Goal: Information Seeking & Learning: Learn about a topic

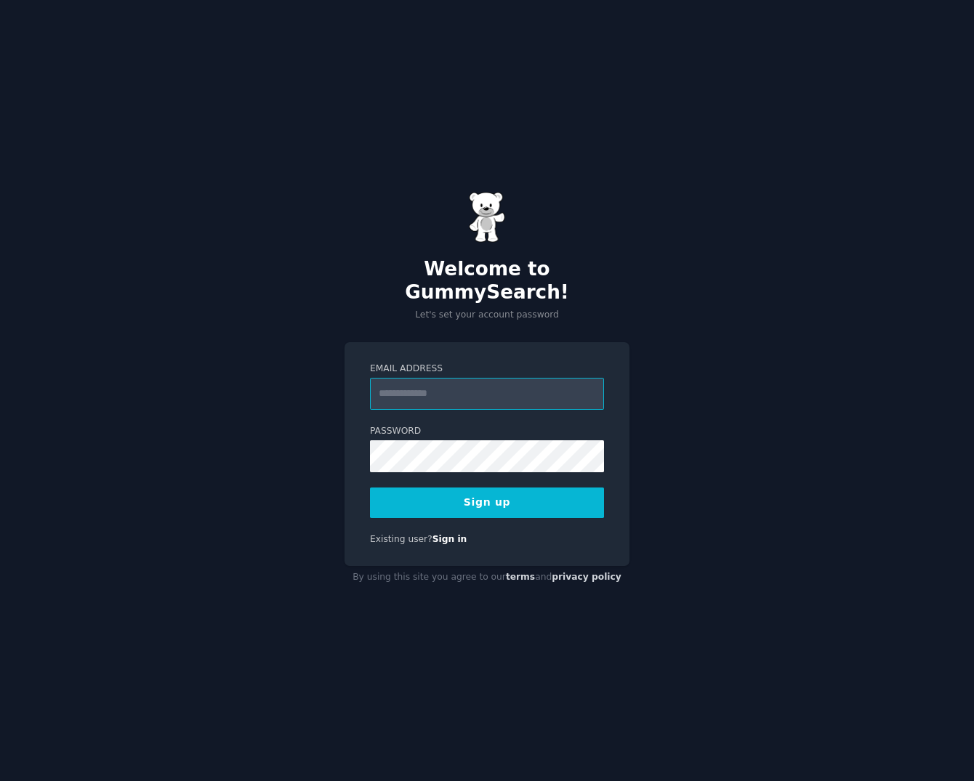
click at [442, 379] on input "Email Address" at bounding box center [487, 394] width 234 height 32
type input "**********"
click at [462, 425] on label "Password" at bounding box center [487, 431] width 234 height 13
click at [564, 282] on h2 "Welcome to GummySearch!" at bounding box center [486, 281] width 285 height 46
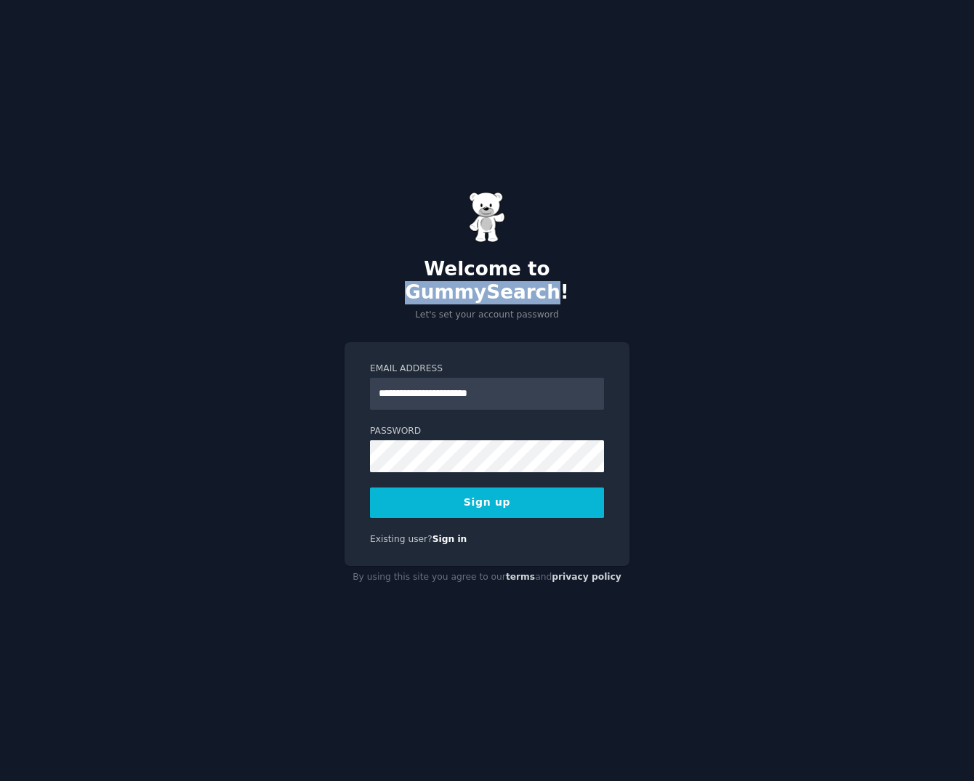
copy h2 "GummySearch"
click at [497, 492] on button "Sign up" at bounding box center [487, 502] width 234 height 31
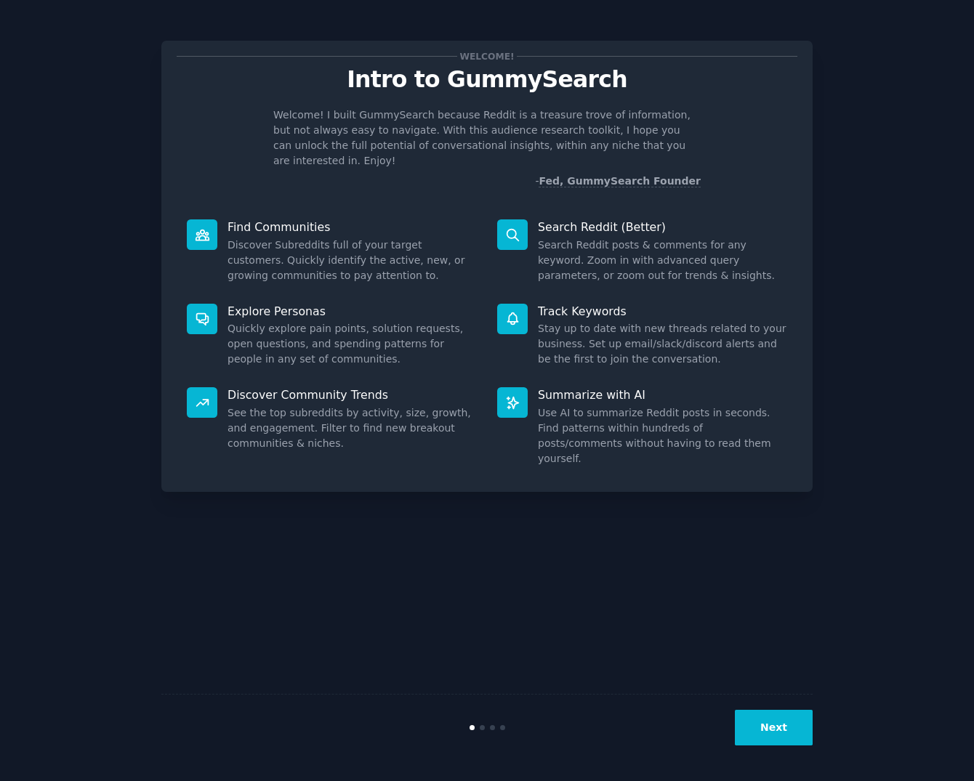
click at [765, 732] on button "Next" at bounding box center [773, 728] width 78 height 36
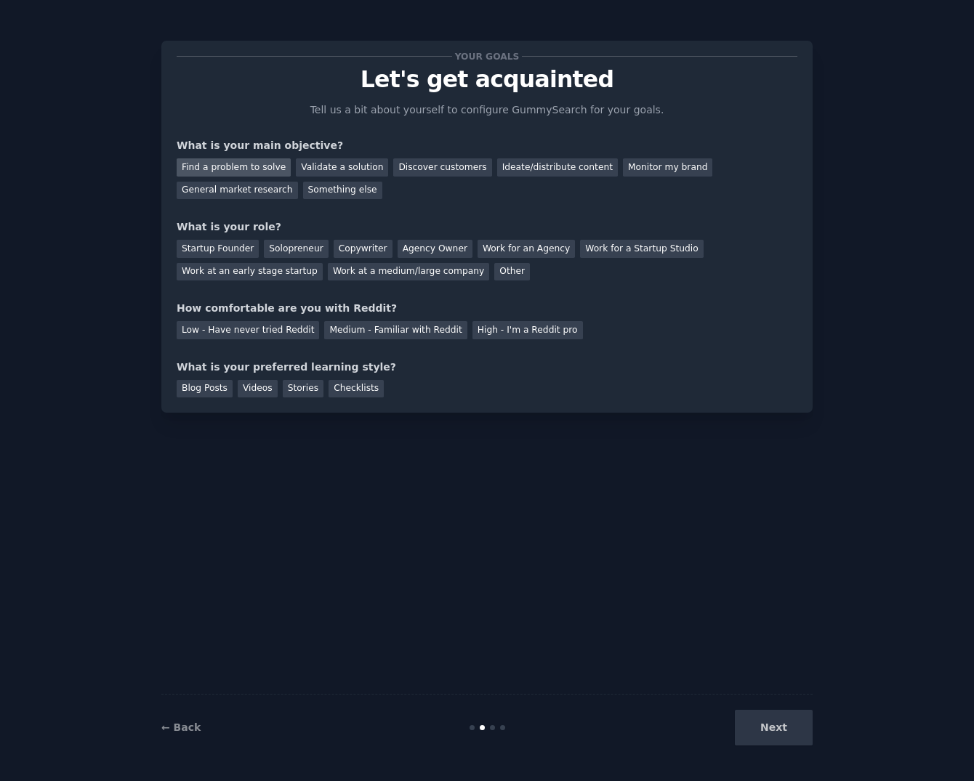
click at [263, 170] on div "Find a problem to solve" at bounding box center [234, 167] width 114 height 18
click at [498, 275] on div "Other" at bounding box center [512, 272] width 36 height 18
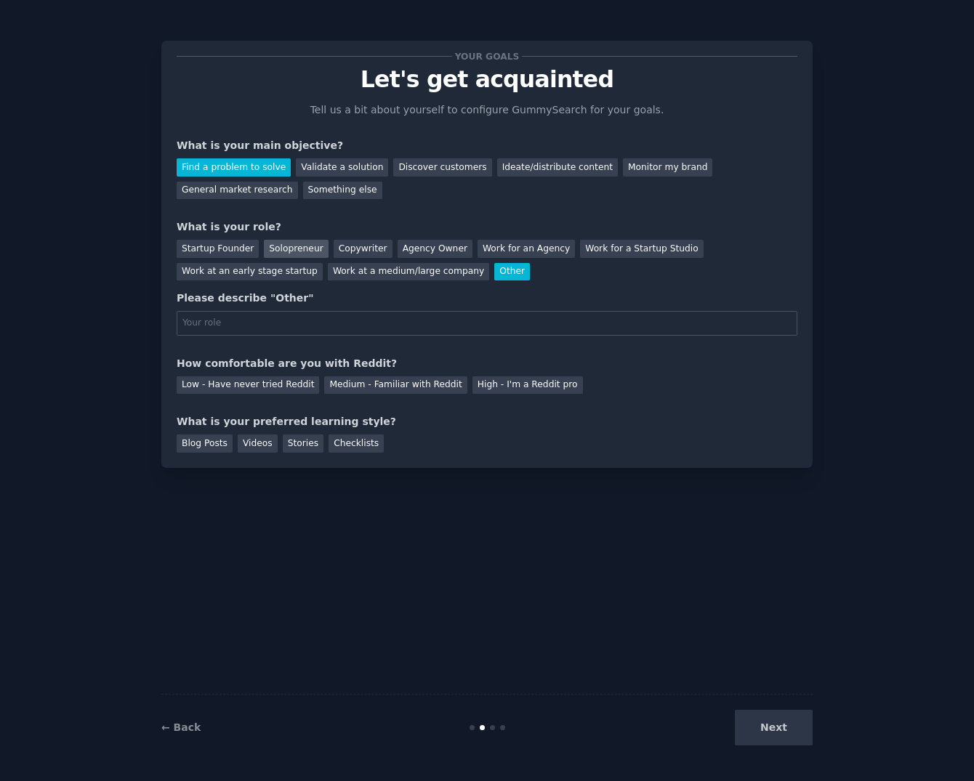
click at [320, 250] on div "Solopreneur" at bounding box center [296, 249] width 64 height 18
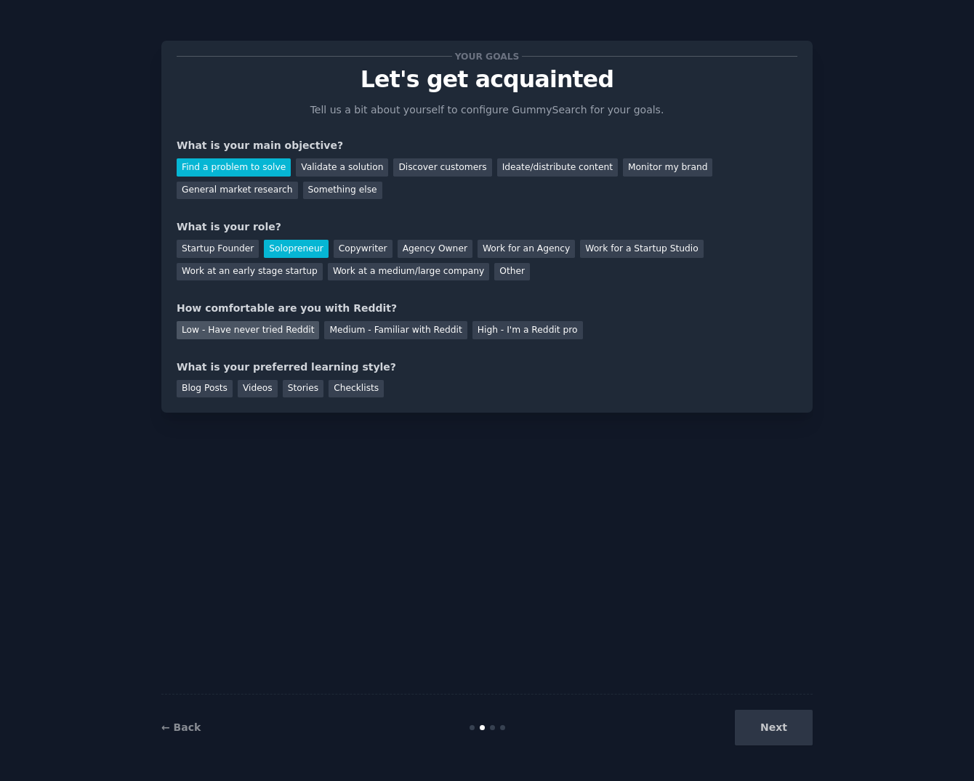
click at [303, 328] on div "Low - Have never tried Reddit" at bounding box center [248, 330] width 142 height 18
click at [218, 396] on div "Blog Posts" at bounding box center [205, 389] width 56 height 18
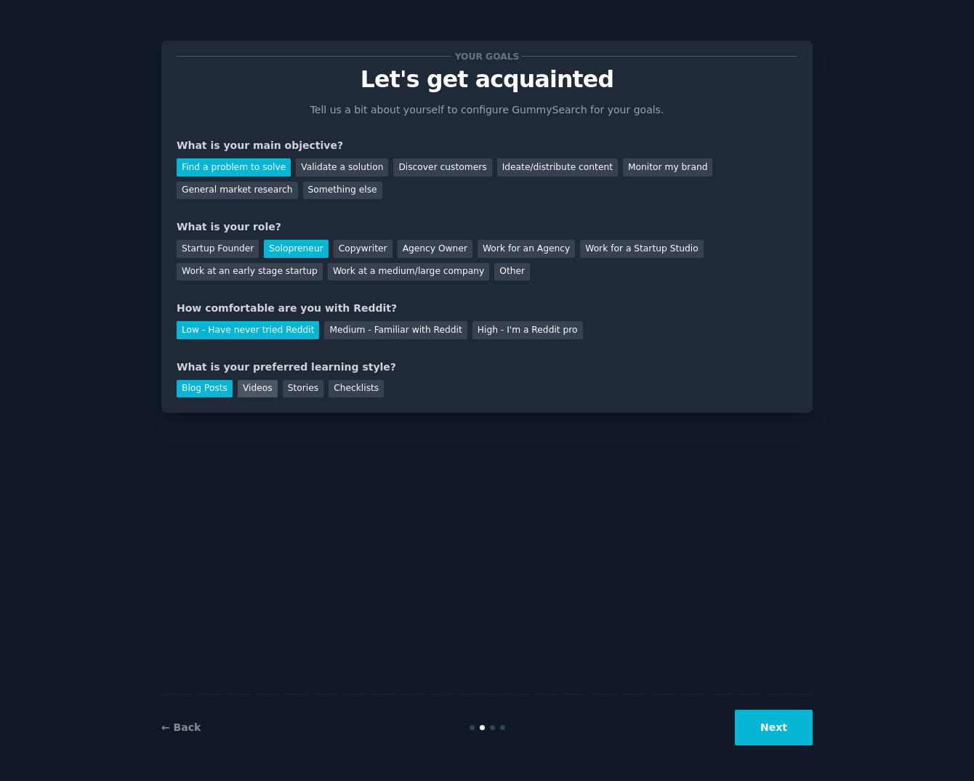
click at [248, 393] on div "Videos" at bounding box center [258, 389] width 40 height 18
click at [290, 390] on div "Stories" at bounding box center [303, 389] width 41 height 18
click at [247, 393] on div "Videos" at bounding box center [258, 389] width 40 height 18
click at [220, 391] on div "Blog Posts" at bounding box center [205, 389] width 56 height 18
click at [763, 731] on button "Next" at bounding box center [773, 728] width 78 height 36
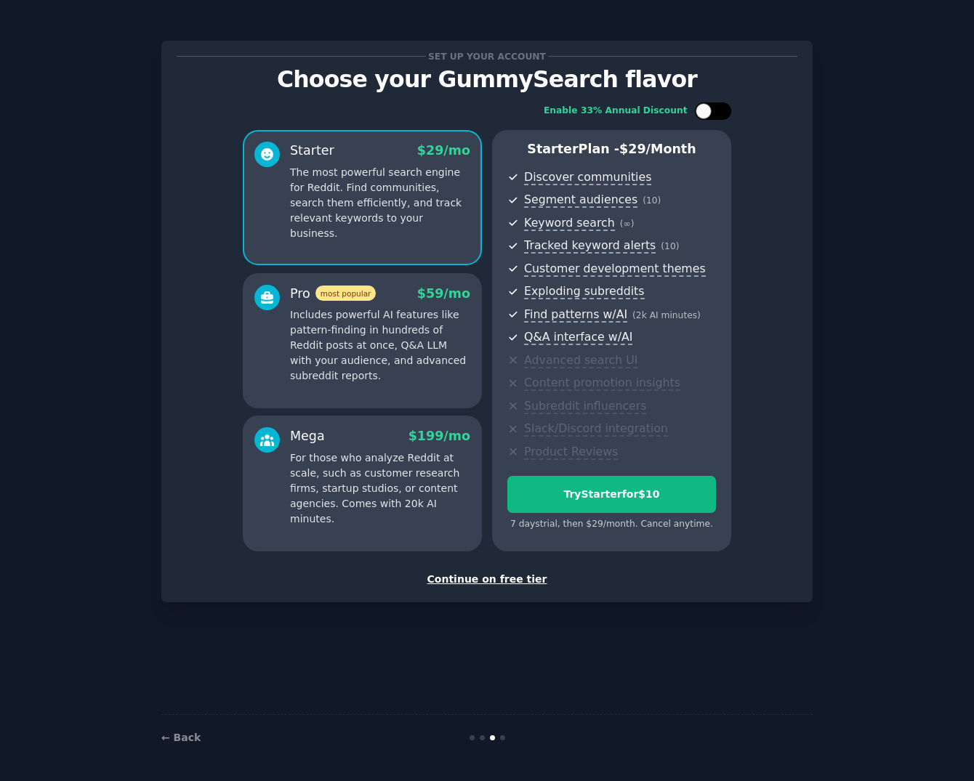
click at [703, 117] on div at bounding box center [703, 111] width 16 height 16
click at [708, 116] on div at bounding box center [713, 110] width 36 height 17
click at [708, 116] on div at bounding box center [703, 111] width 16 height 16
click at [708, 116] on div at bounding box center [713, 110] width 36 height 17
click at [708, 116] on div at bounding box center [703, 111] width 16 height 16
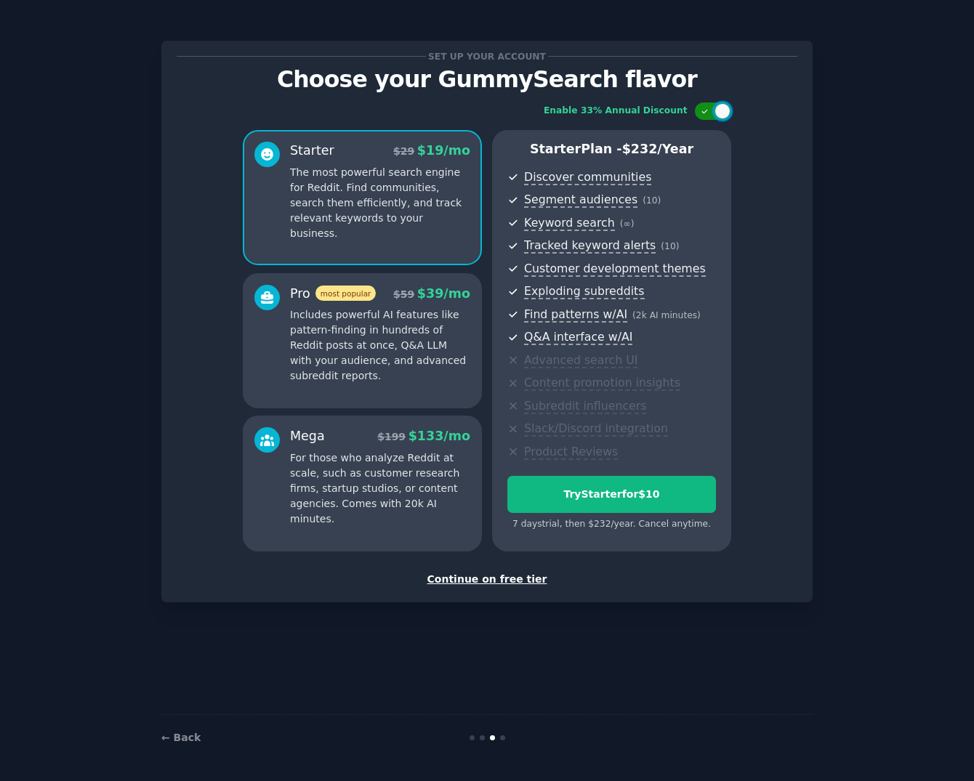
click at [708, 116] on div at bounding box center [713, 110] width 36 height 17
checkbox input "false"
click at [493, 578] on div "Continue on free tier" at bounding box center [487, 579] width 620 height 15
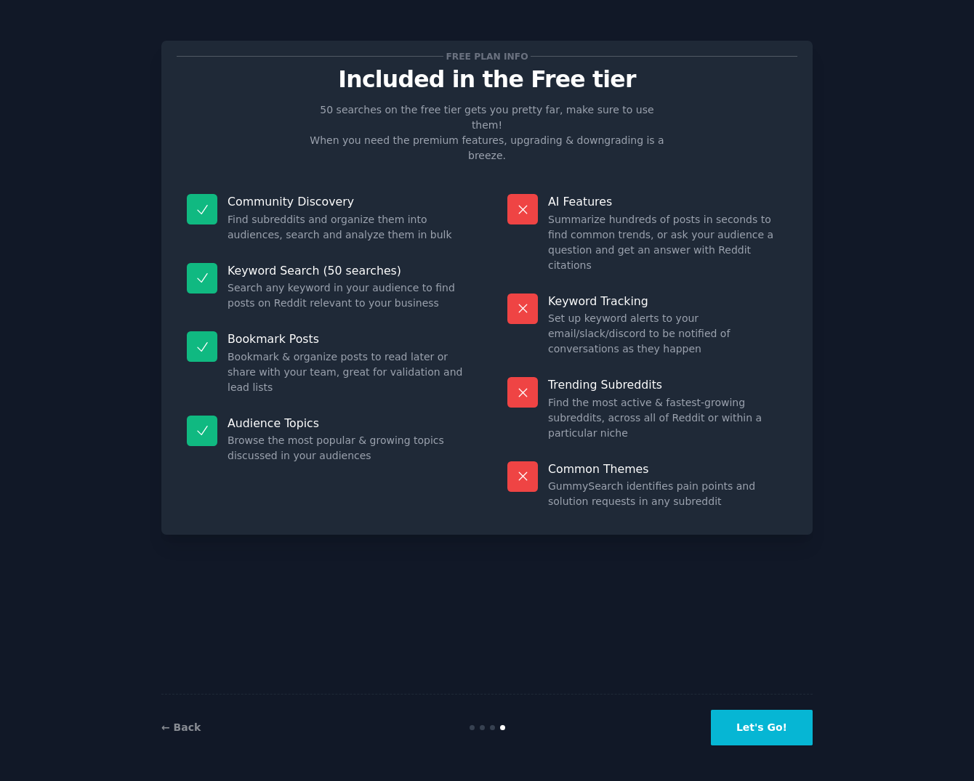
click at [752, 734] on button "Let's Go!" at bounding box center [762, 728] width 102 height 36
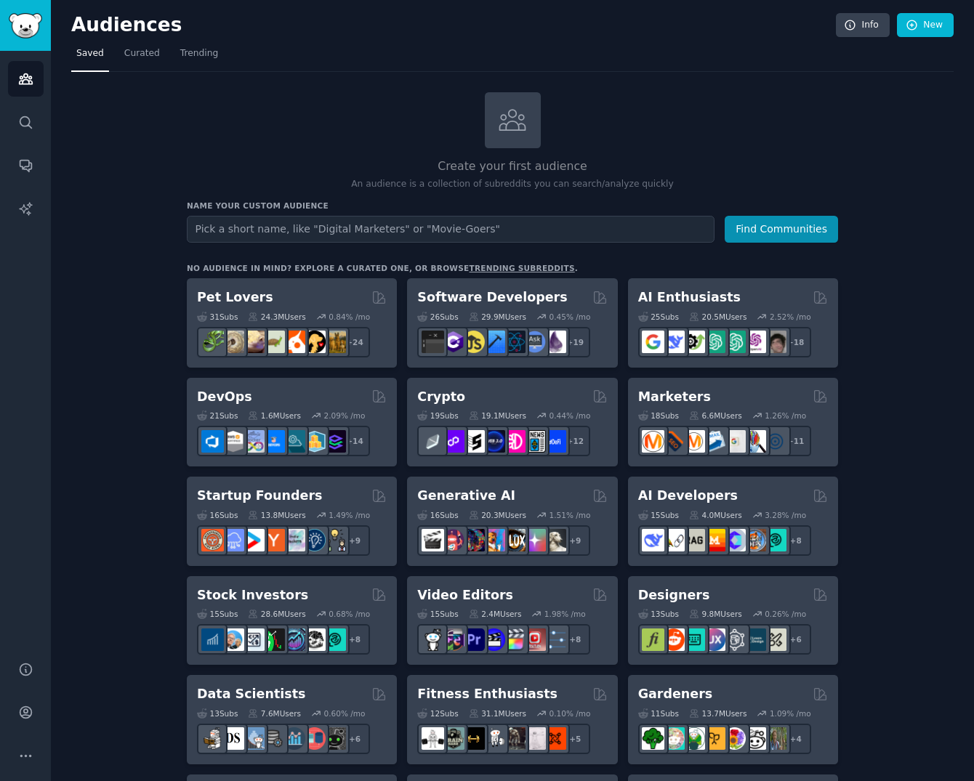
click at [290, 227] on input "text" at bounding box center [450, 229] width 527 height 27
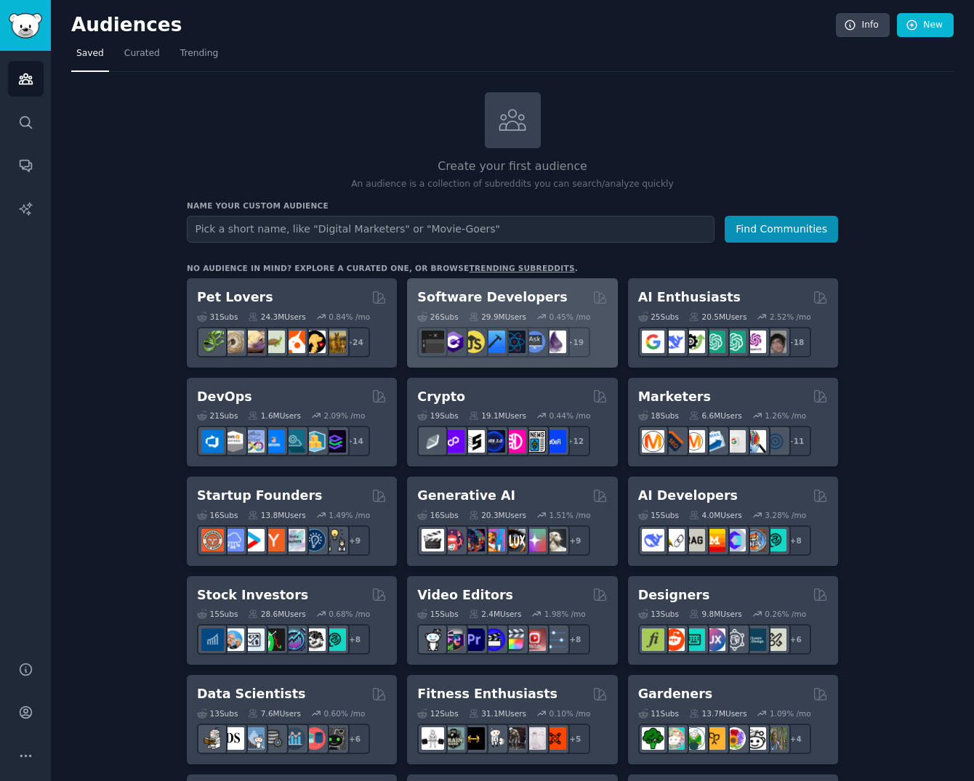
click at [455, 294] on h2 "Software Developers" at bounding box center [492, 297] width 150 height 18
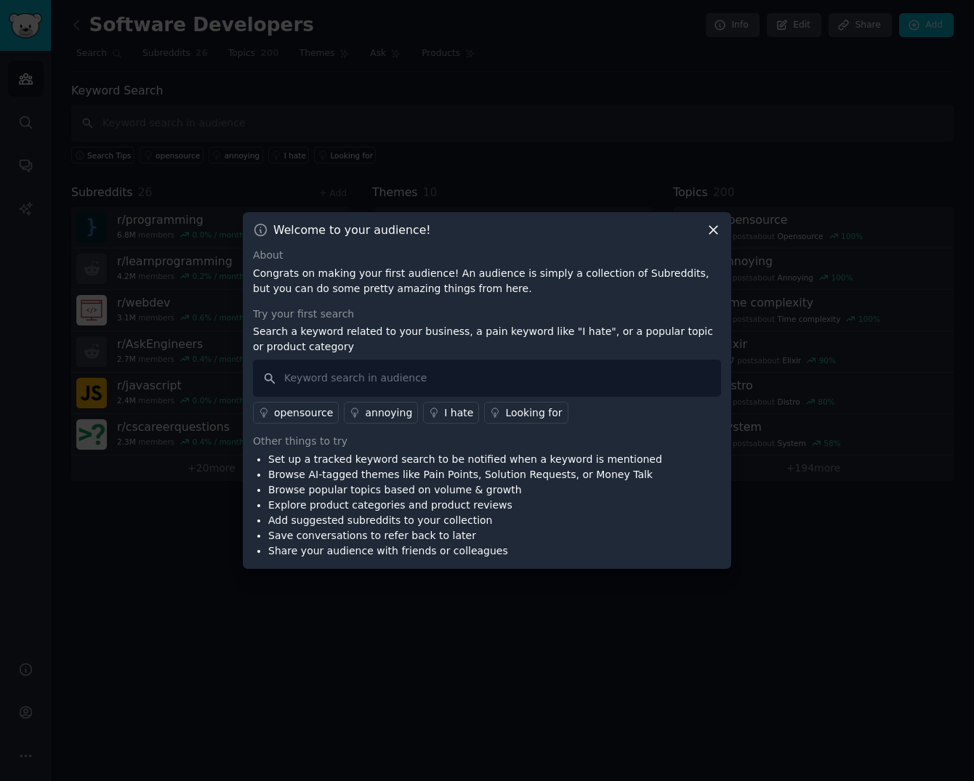
click at [715, 233] on icon at bounding box center [712, 229] width 15 height 15
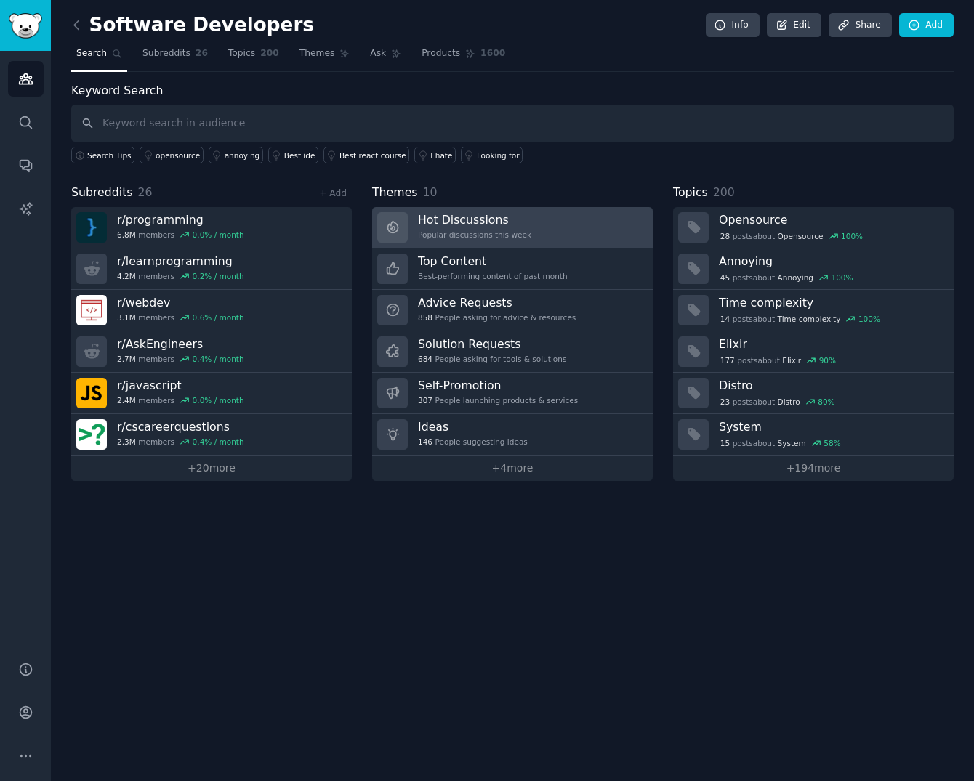
click at [538, 224] on link "Hot Discussions Popular discussions this week" at bounding box center [512, 227] width 280 height 41
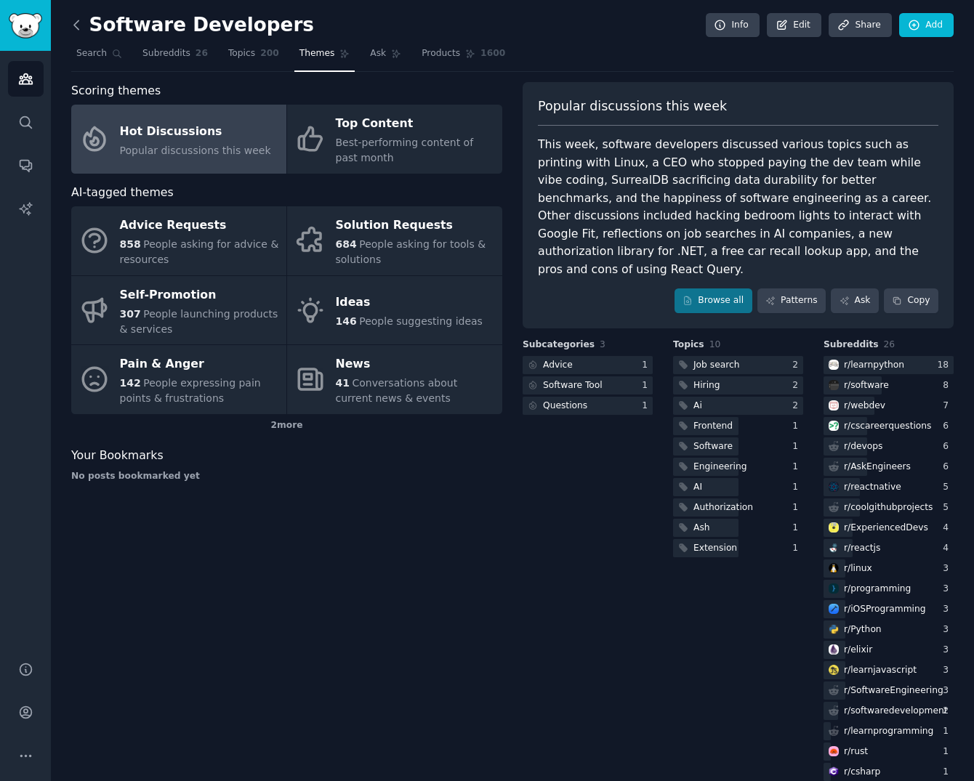
click at [72, 25] on icon at bounding box center [76, 24] width 15 height 15
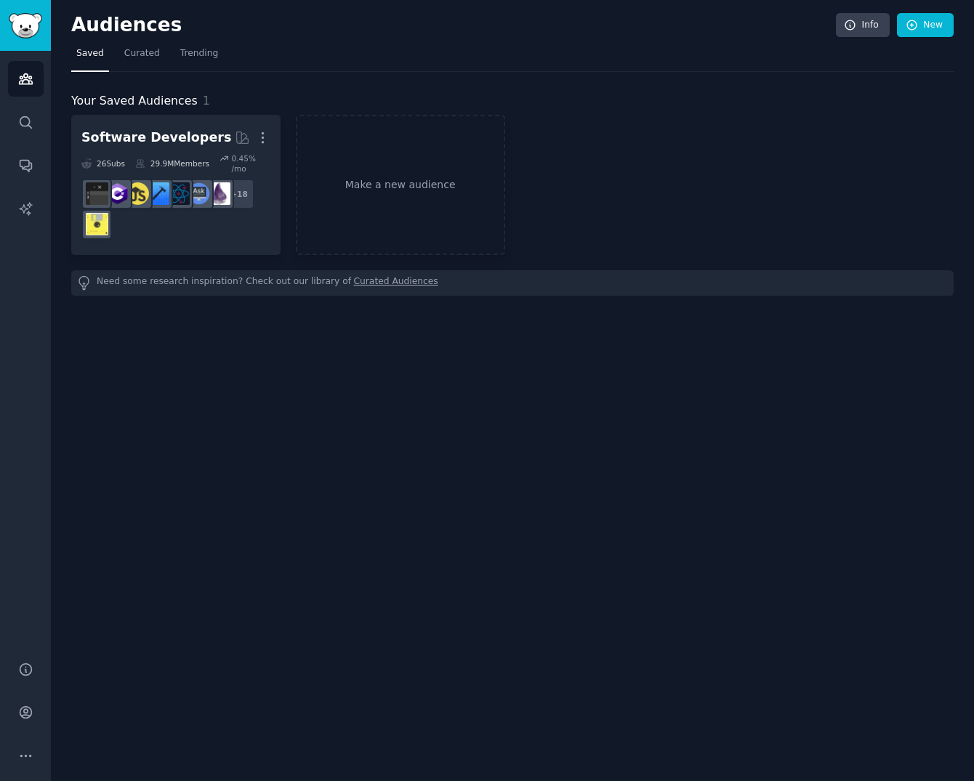
click at [76, 62] on link "Saved" at bounding box center [90, 57] width 38 height 30
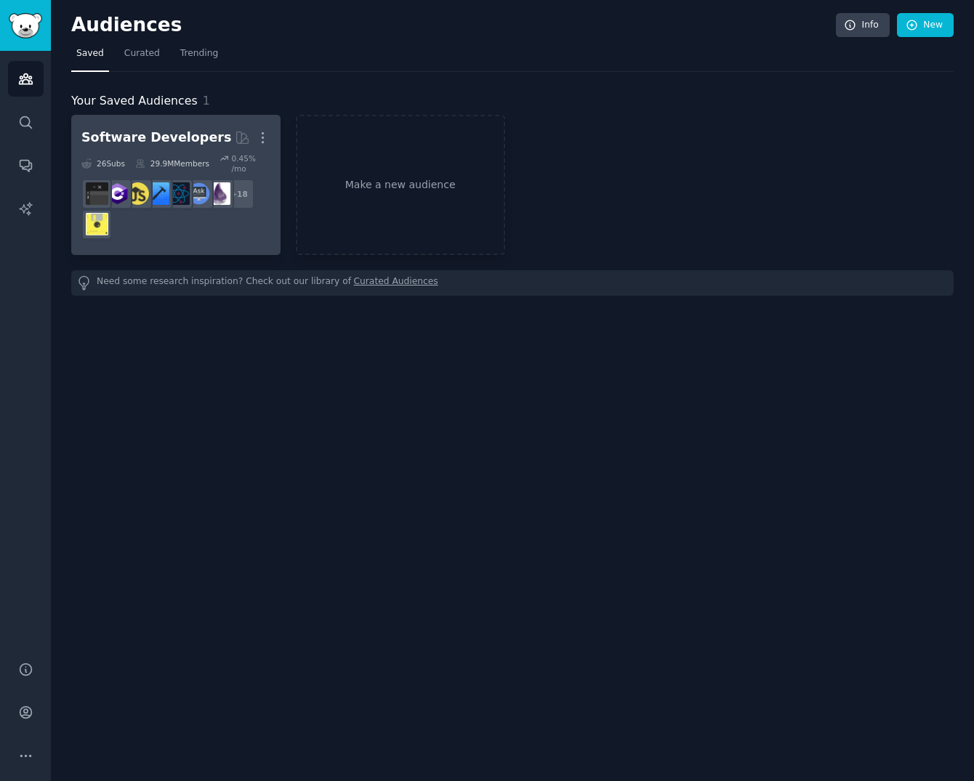
click at [274, 139] on link "Software Developers Curated by GummySearch More 26 Sub s 29.9M Members 0.45 % /…" at bounding box center [175, 185] width 209 height 140
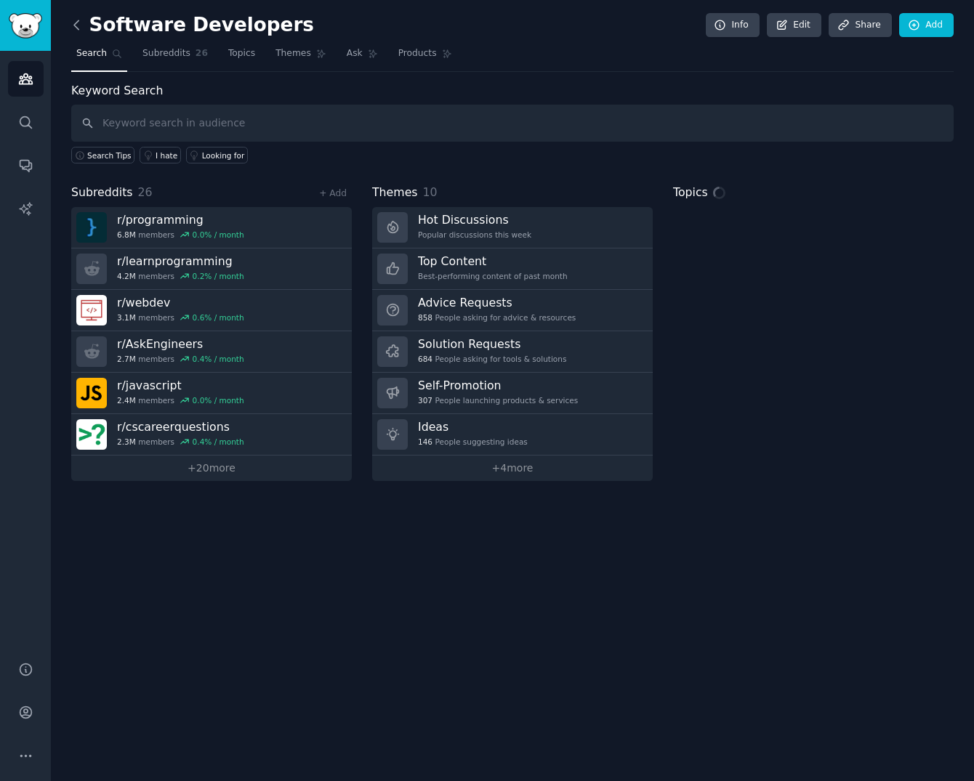
click at [81, 24] on icon at bounding box center [76, 24] width 15 height 15
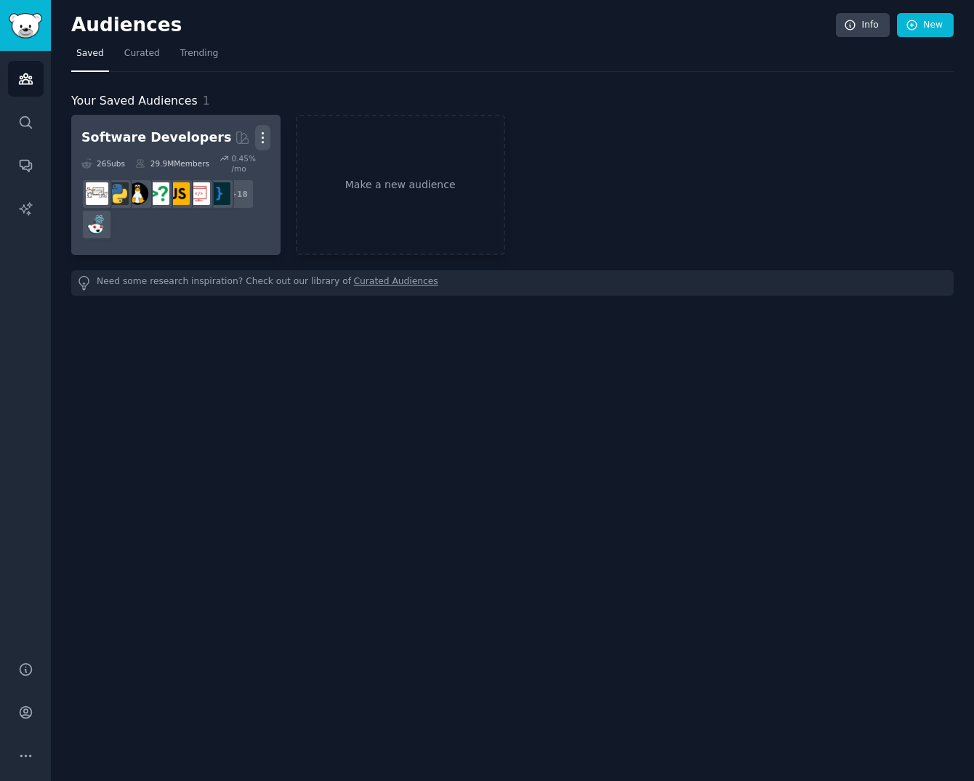
click at [261, 138] on icon "button" at bounding box center [262, 137] width 15 height 15
click at [224, 168] on p "Delete" at bounding box center [222, 168] width 33 height 15
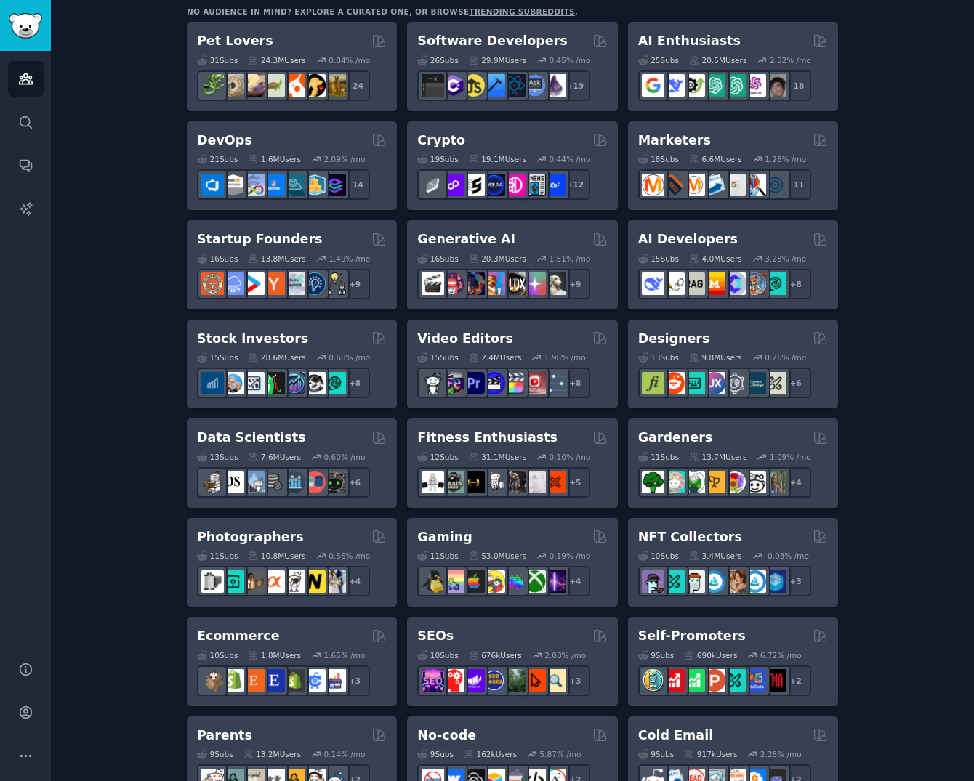
scroll to position [39, 0]
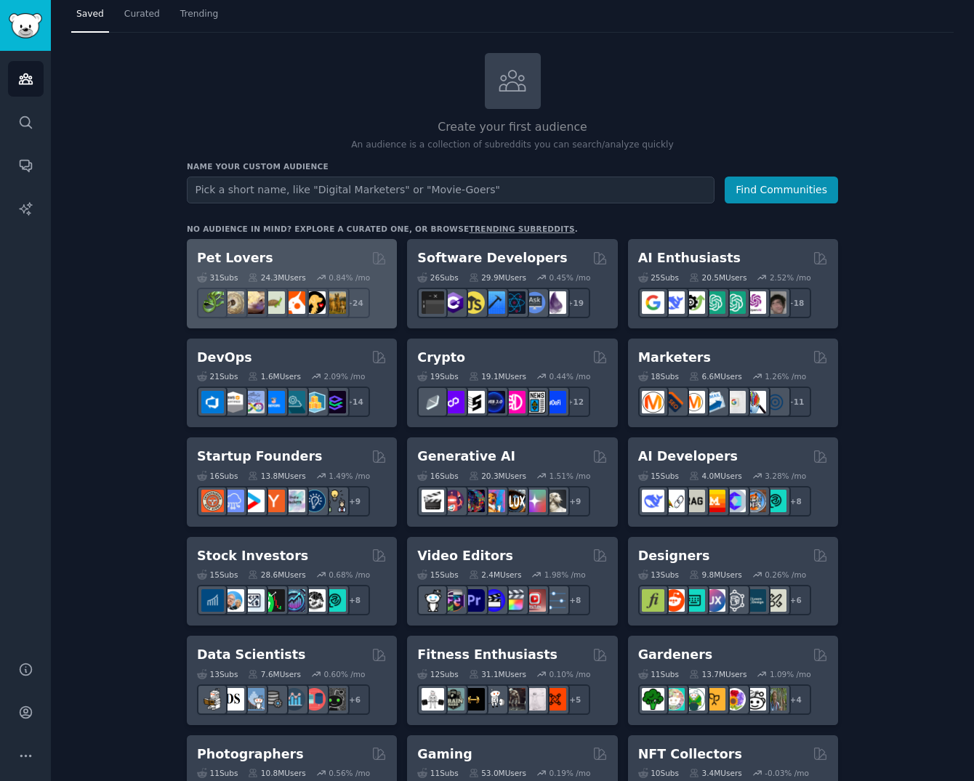
click at [238, 255] on h2 "Pet Lovers" at bounding box center [235, 258] width 76 height 18
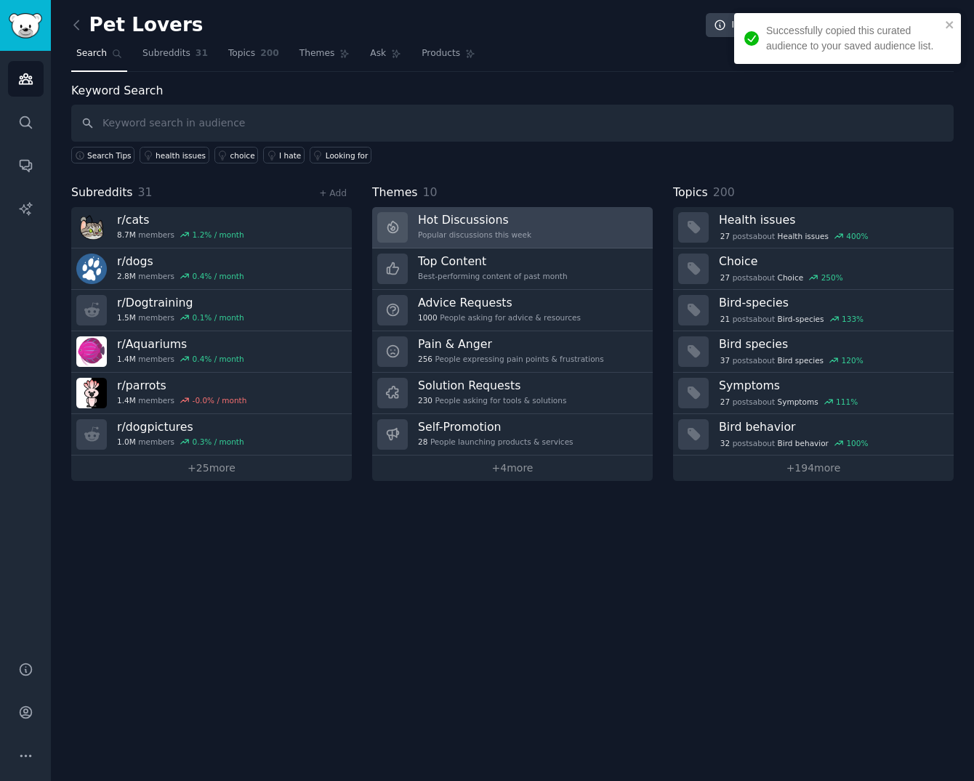
click at [519, 225] on h3 "Hot Discussions" at bounding box center [474, 219] width 113 height 15
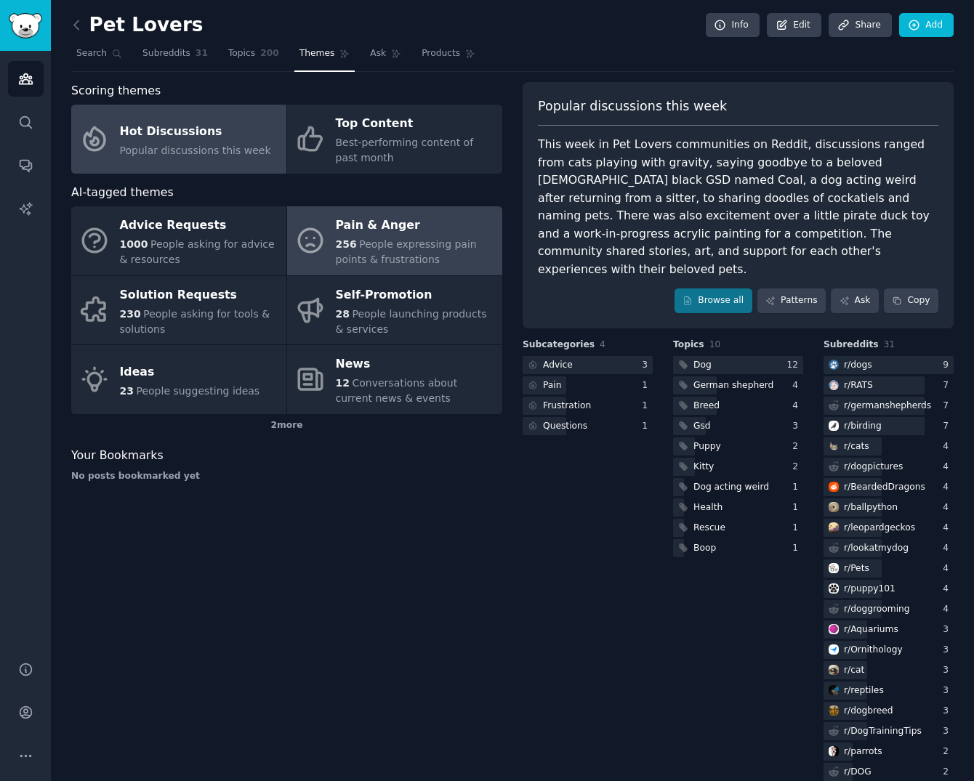
click at [435, 241] on span "People expressing pain points & frustrations" at bounding box center [406, 251] width 141 height 27
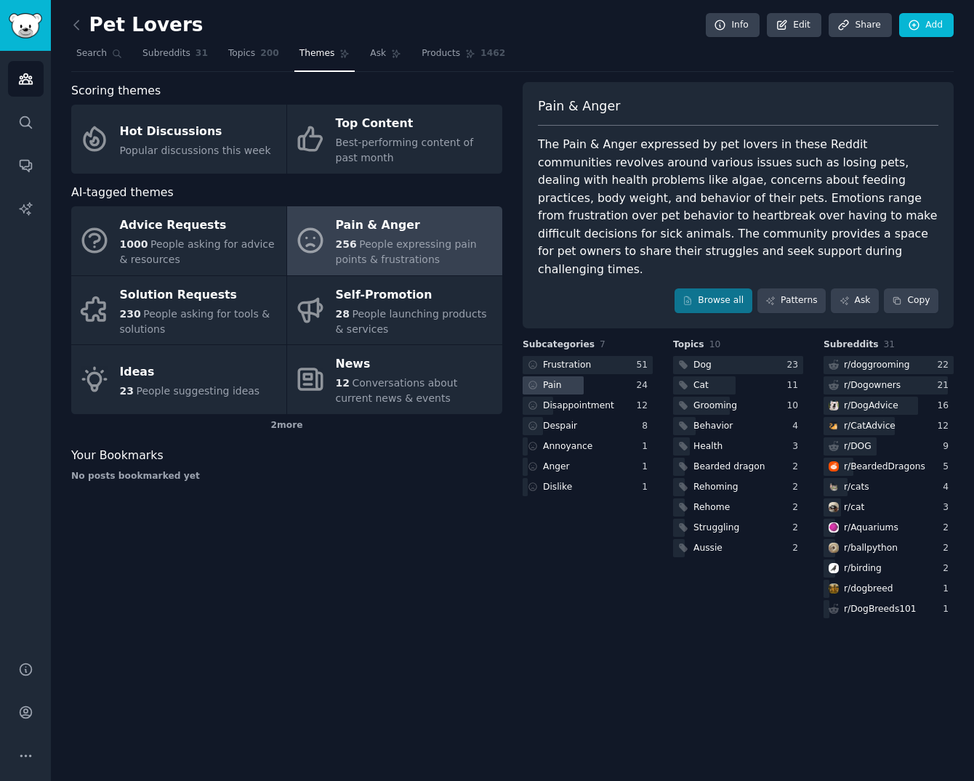
click at [568, 376] on div at bounding box center [552, 385] width 61 height 18
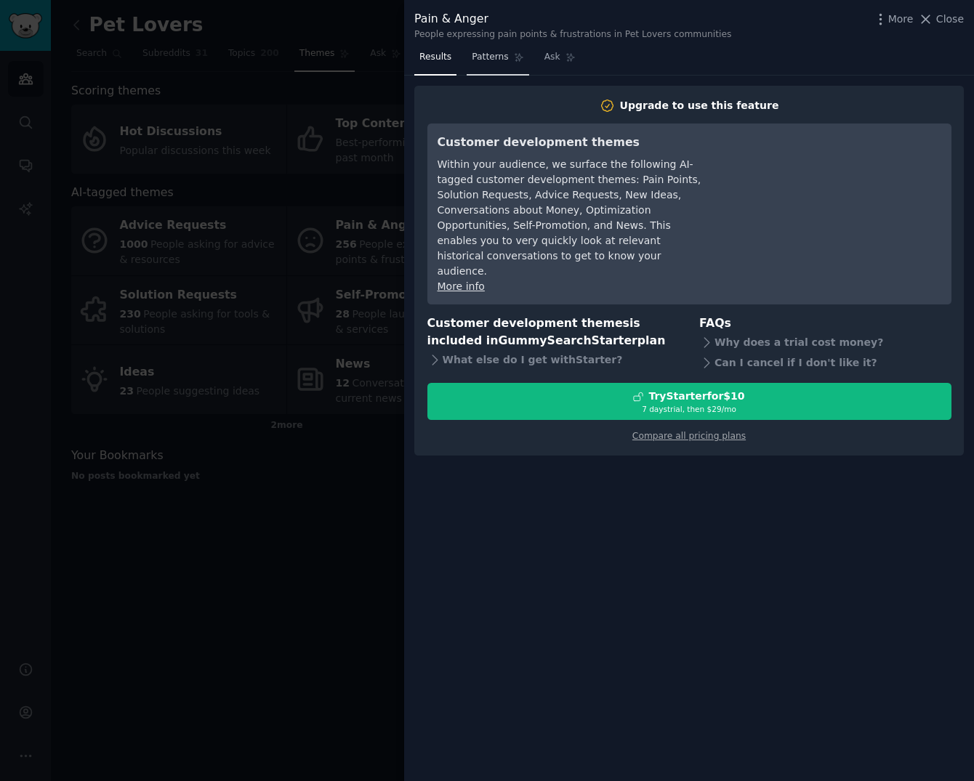
click at [499, 54] on span "Patterns" at bounding box center [489, 57] width 36 height 13
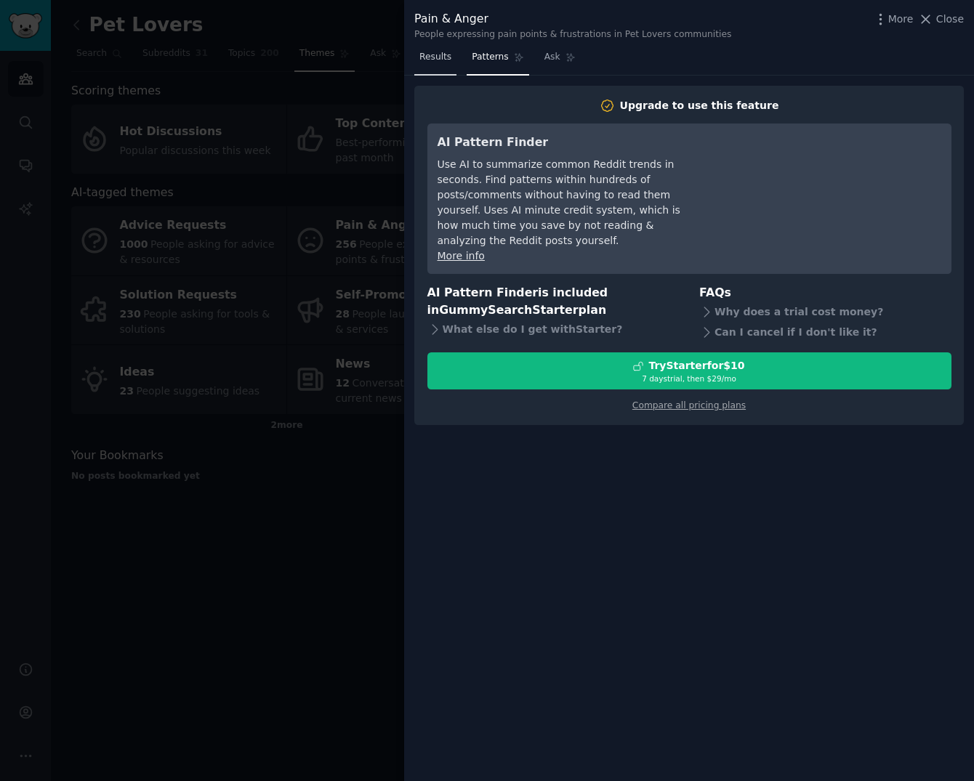
click at [439, 60] on span "Results" at bounding box center [435, 57] width 32 height 13
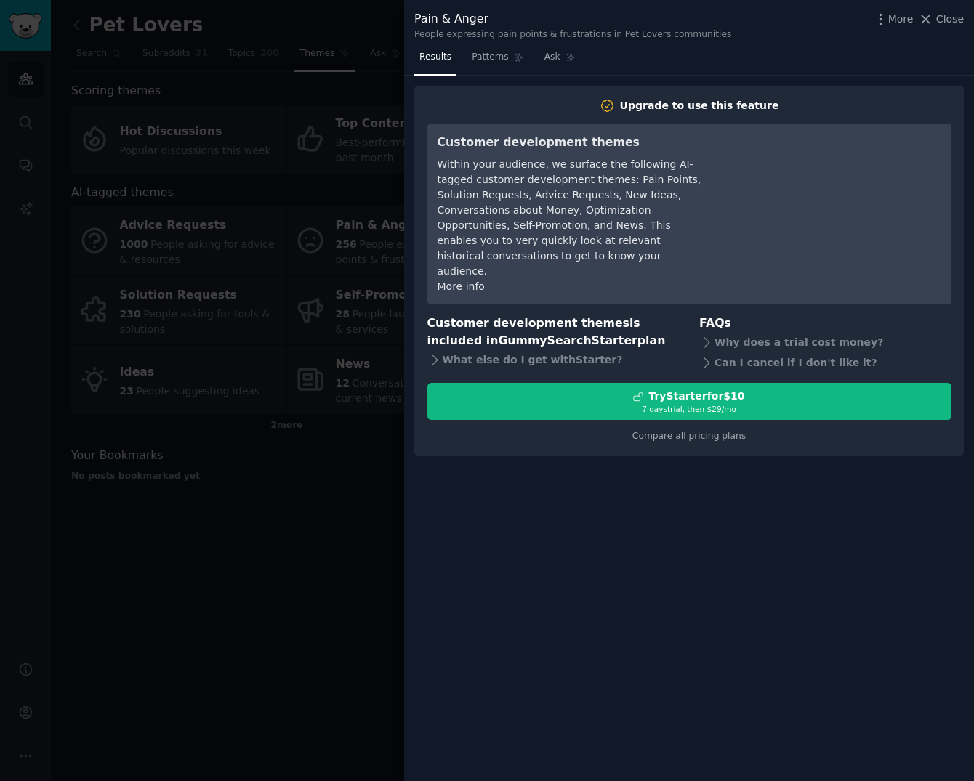
click at [344, 507] on div at bounding box center [487, 390] width 974 height 781
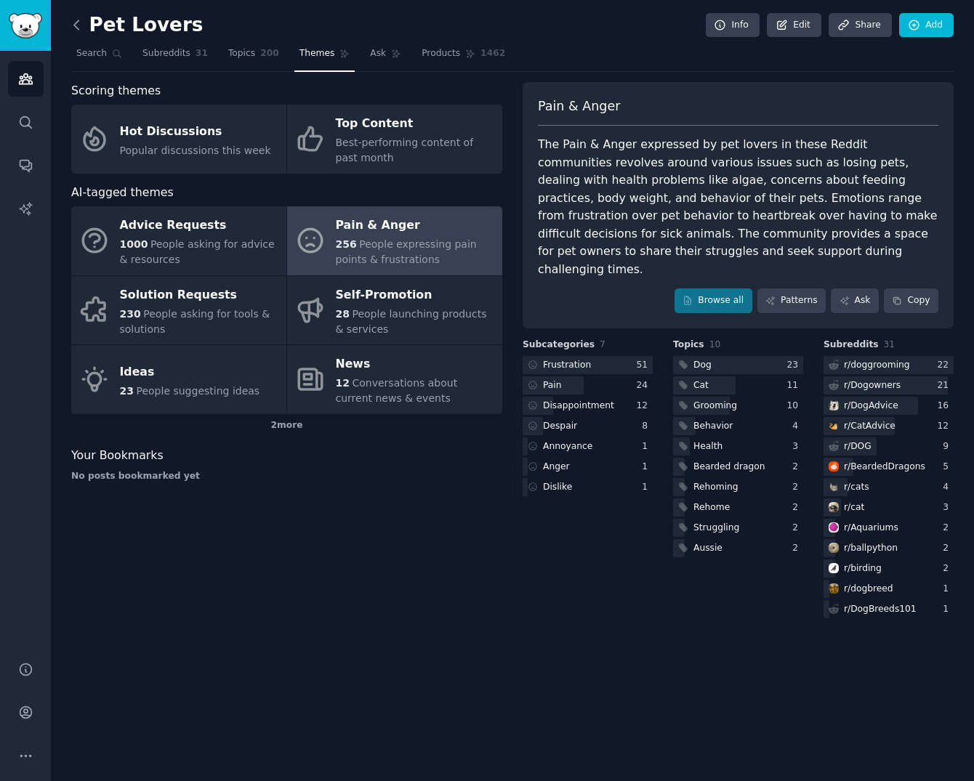
click at [78, 30] on icon at bounding box center [76, 24] width 15 height 15
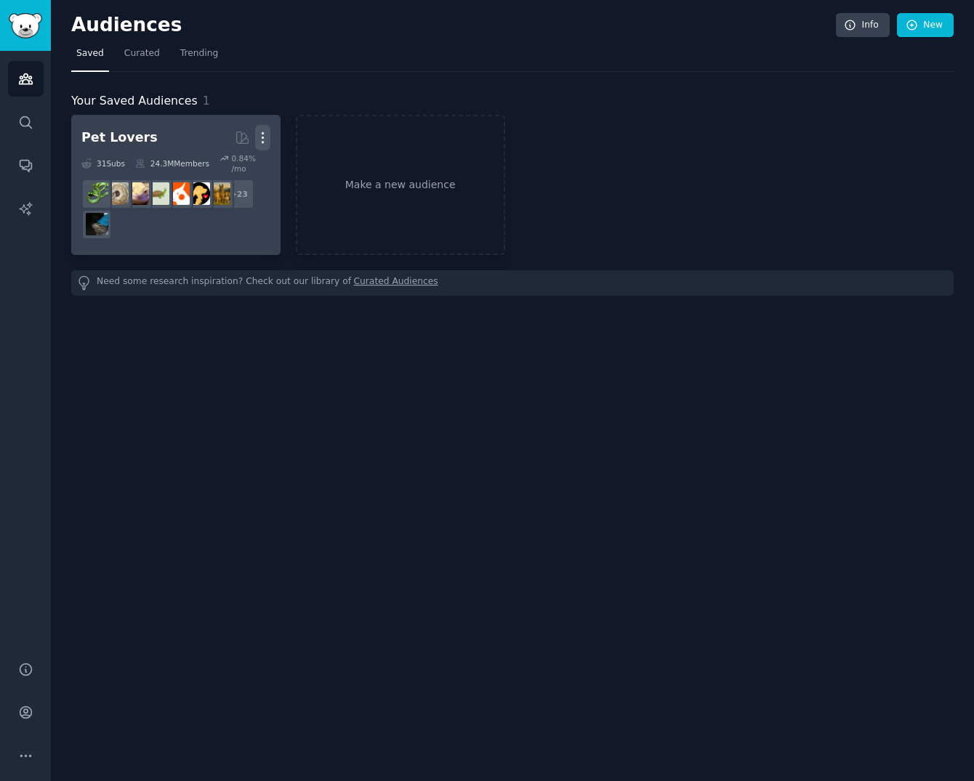
click at [265, 144] on icon "button" at bounding box center [262, 137] width 15 height 15
click at [238, 169] on p "Delete" at bounding box center [222, 168] width 33 height 15
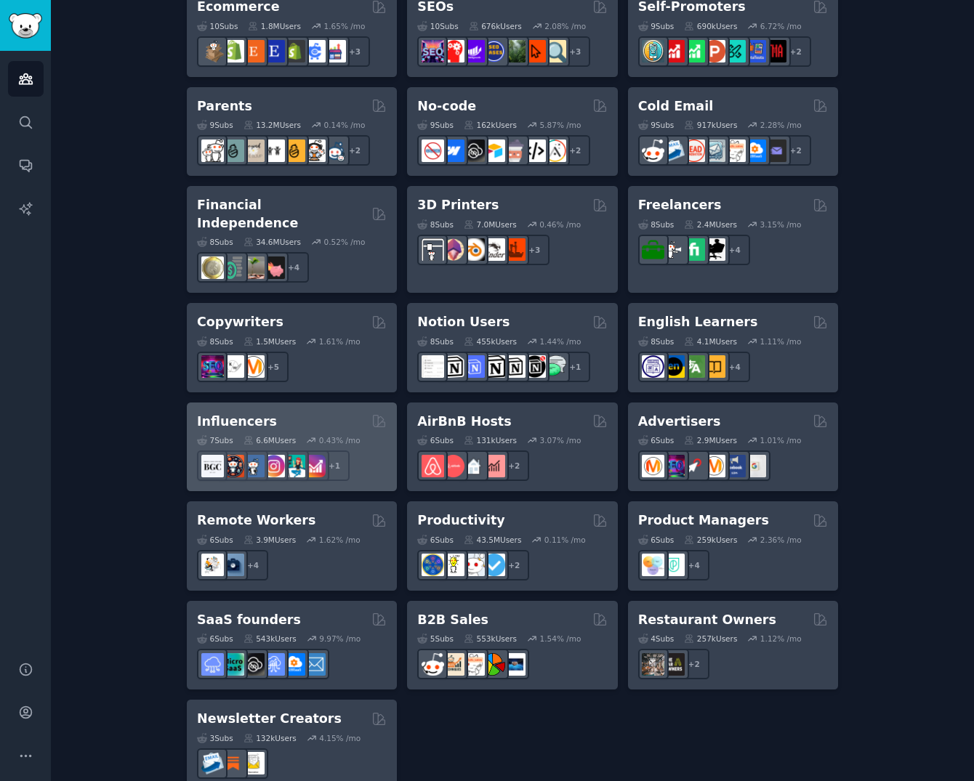
scroll to position [895, 0]
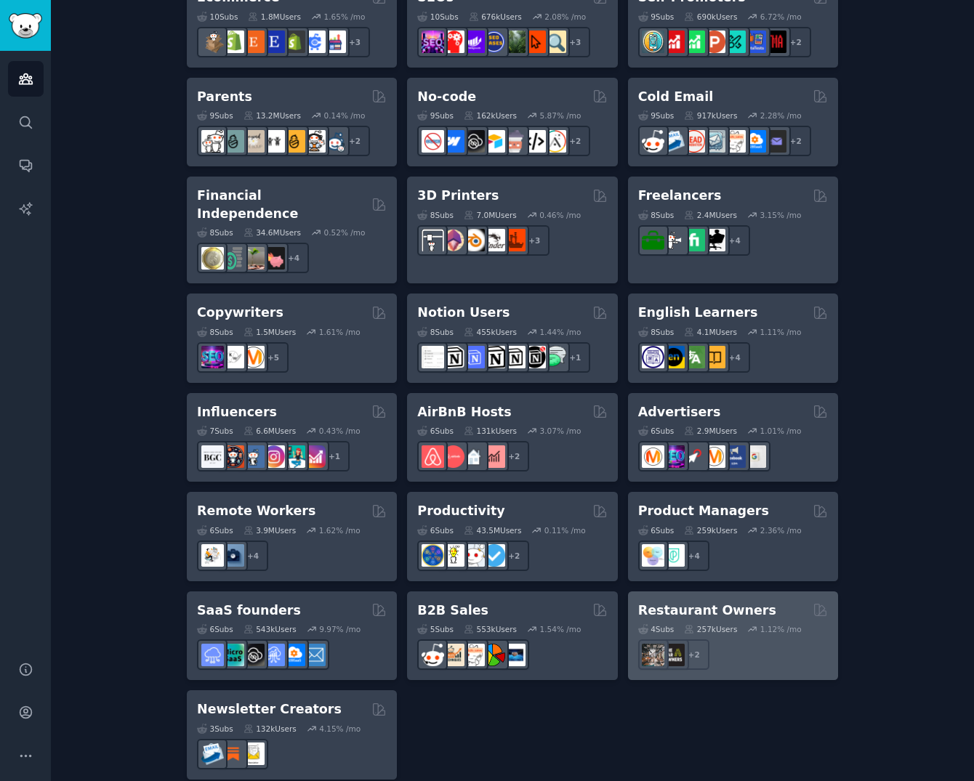
click at [725, 602] on h2 "Restaurant Owners" at bounding box center [707, 611] width 138 height 18
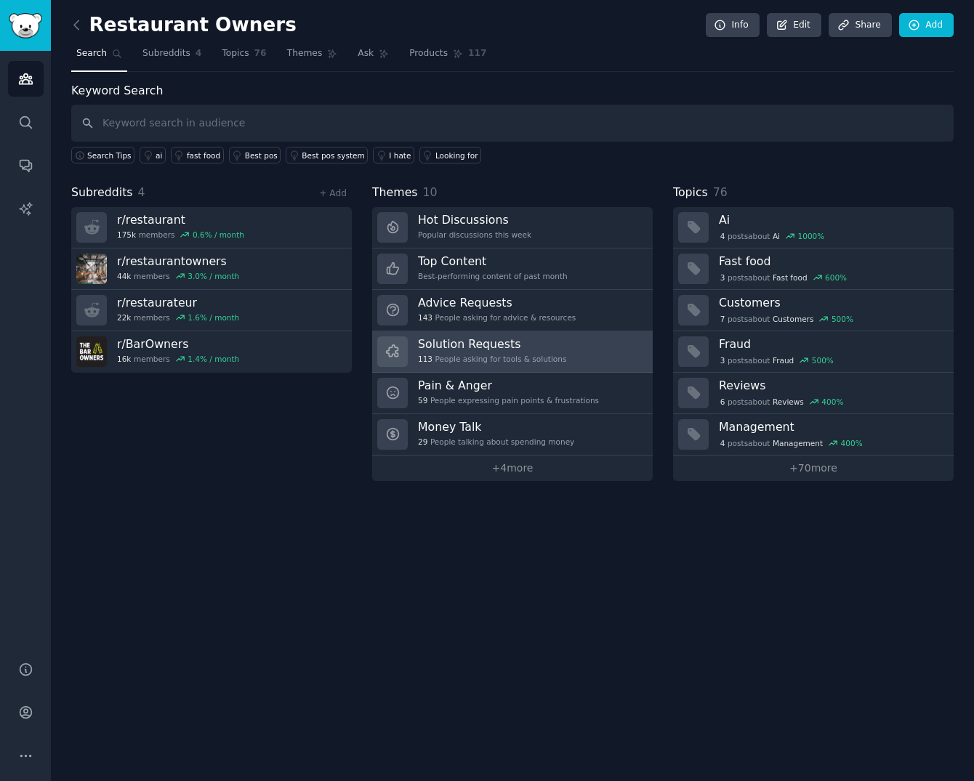
click at [495, 349] on h3 "Solution Requests" at bounding box center [492, 343] width 148 height 15
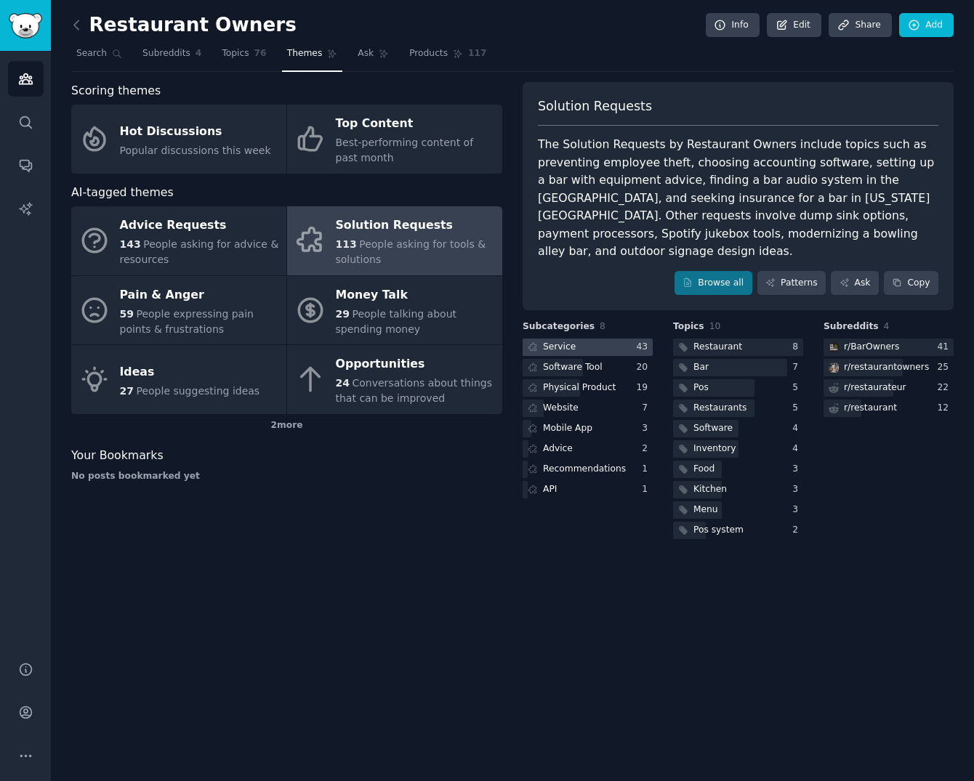
click at [612, 339] on div at bounding box center [587, 348] width 130 height 18
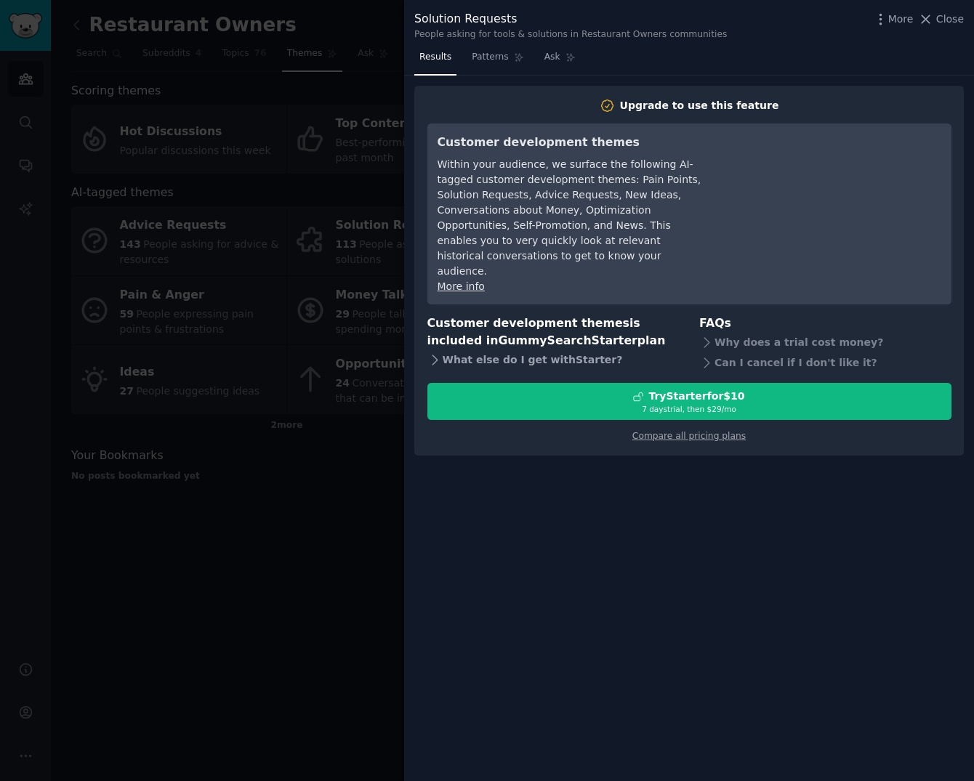
click at [502, 350] on div "What else do I get with Starter ?" at bounding box center [553, 360] width 252 height 20
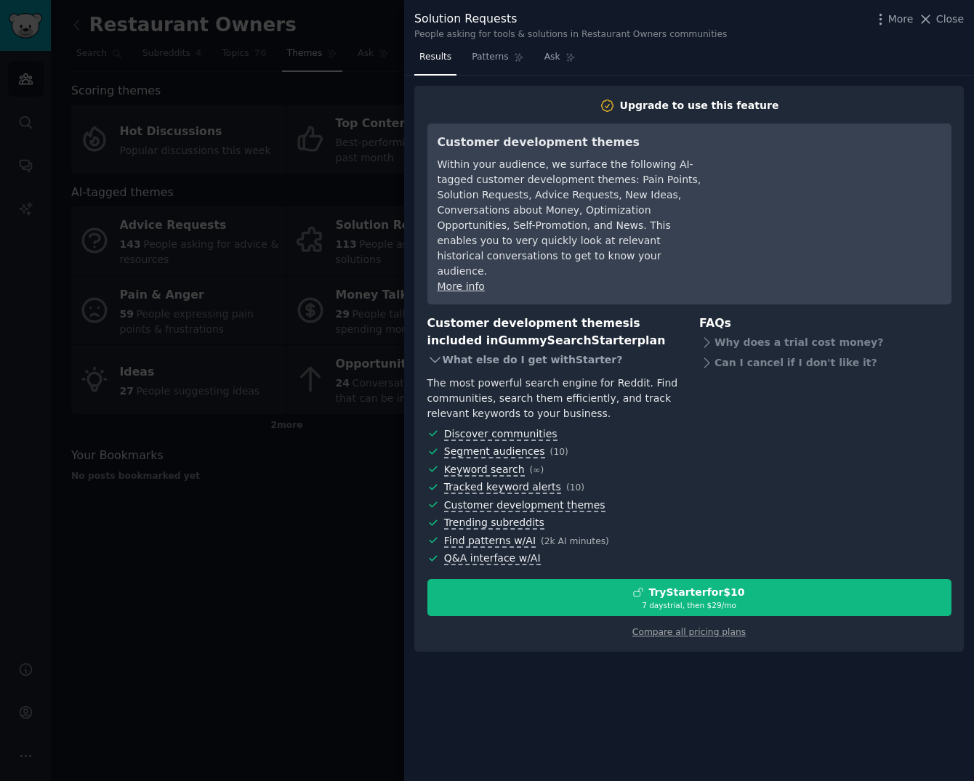
click at [505, 350] on div "What else do I get with Starter ?" at bounding box center [553, 360] width 252 height 20
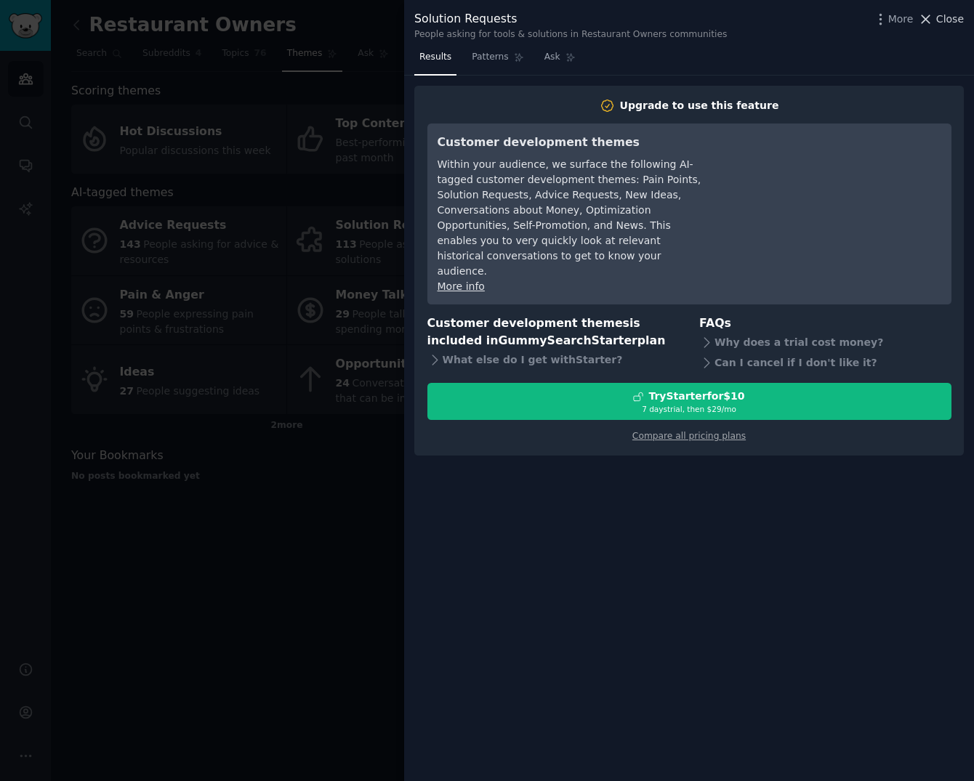
click at [936, 19] on span "Close" at bounding box center [950, 19] width 28 height 15
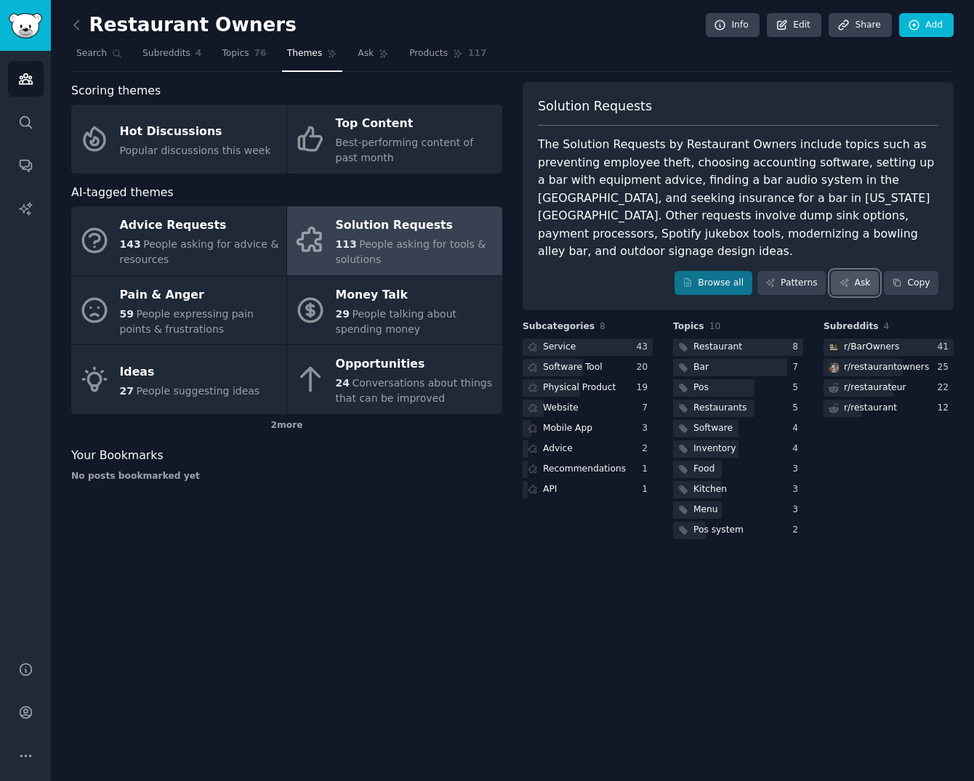
click at [856, 271] on link "Ask" at bounding box center [854, 283] width 48 height 25
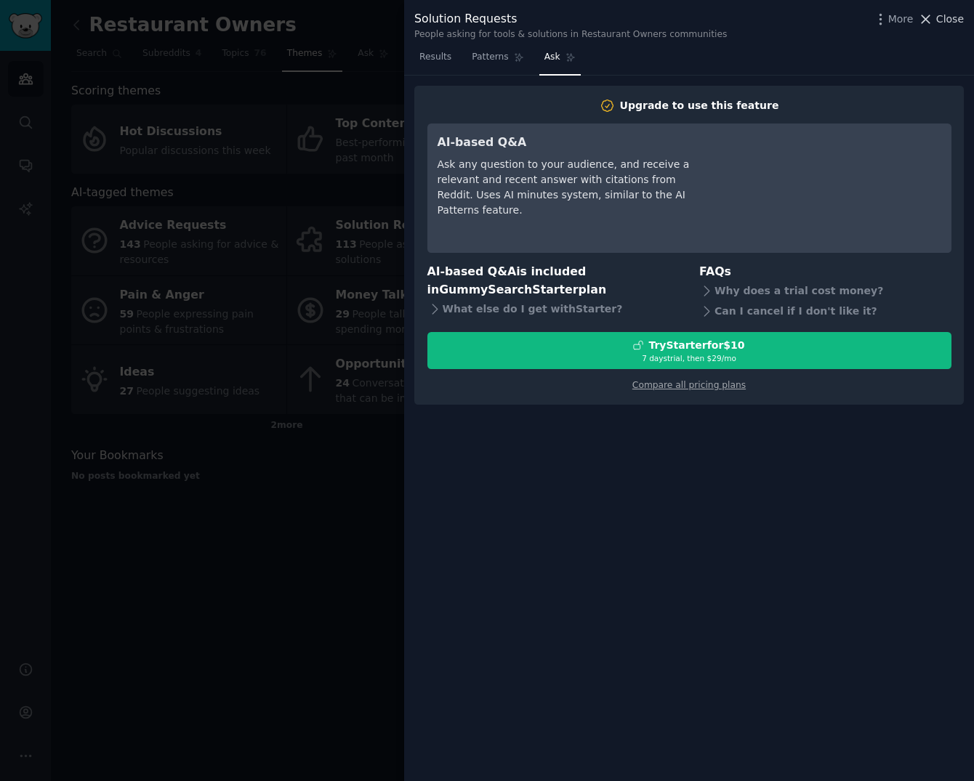
click at [945, 20] on span "Close" at bounding box center [950, 19] width 28 height 15
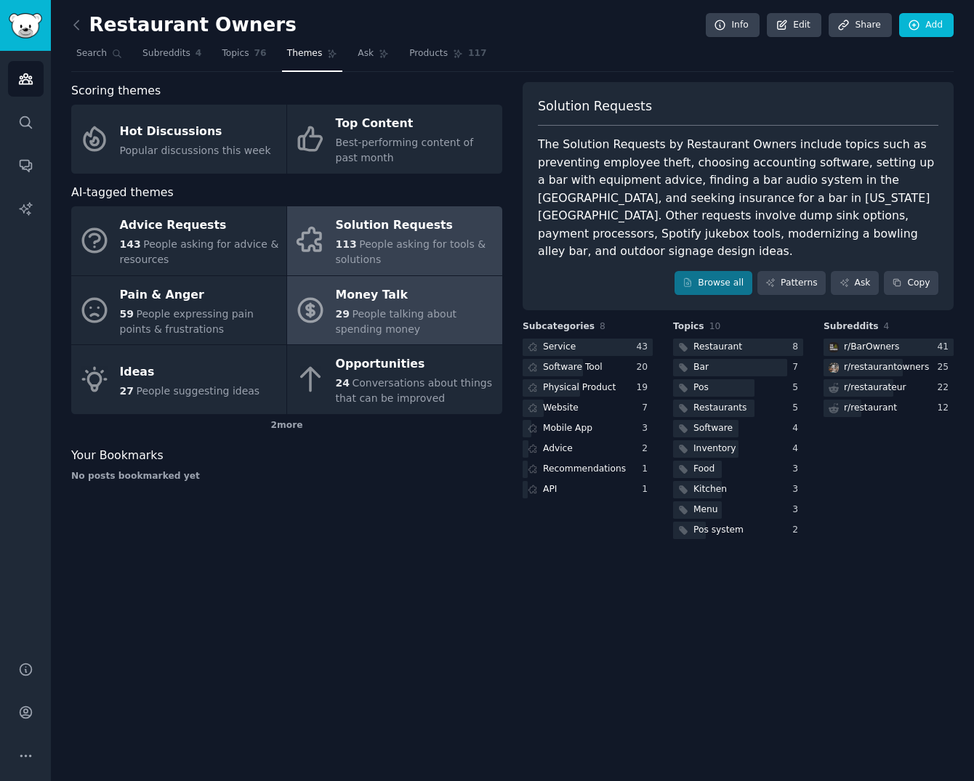
click at [404, 313] on span "People talking about spending money" at bounding box center [396, 321] width 121 height 27
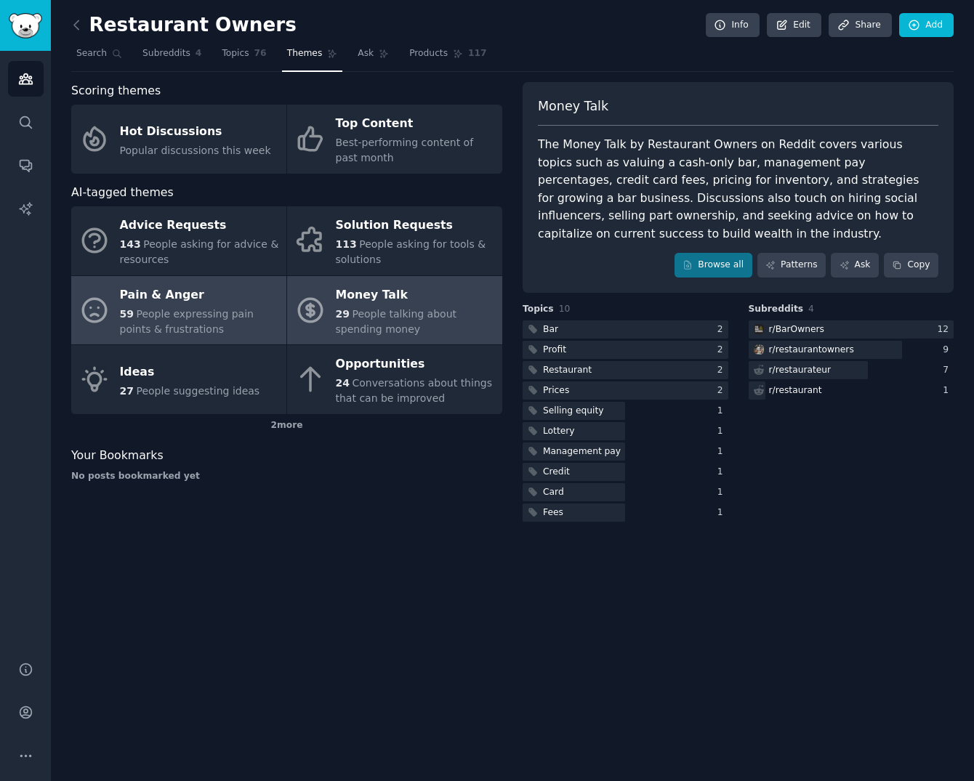
click at [241, 307] on div "59 People expressing pain points & frustrations" at bounding box center [199, 322] width 159 height 31
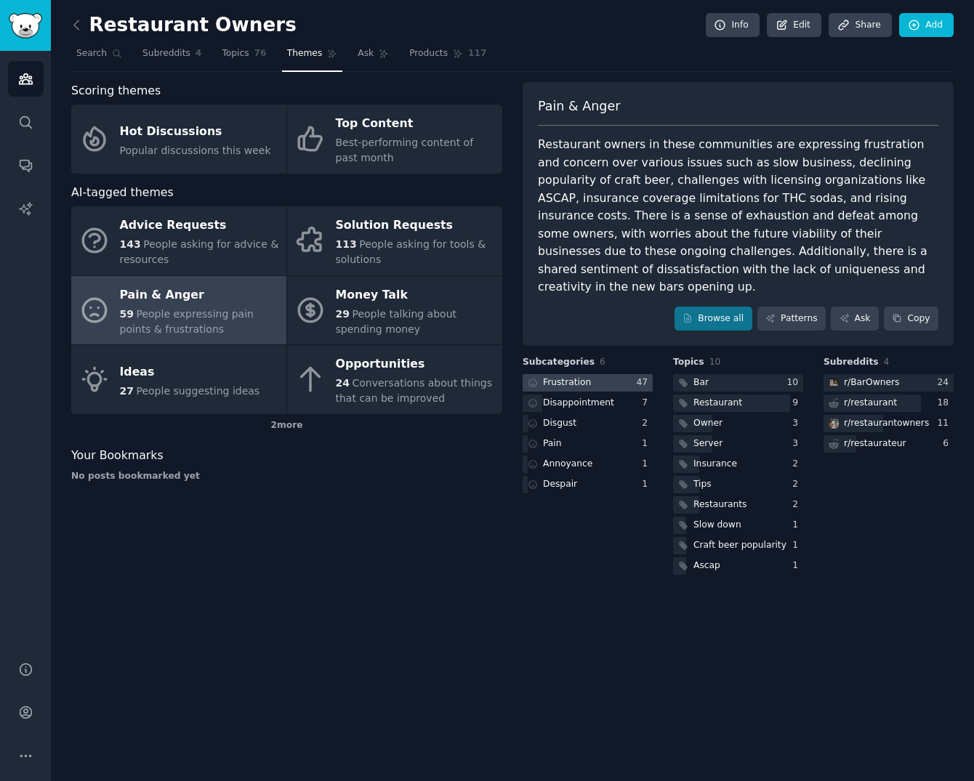
click at [580, 376] on div "Frustration" at bounding box center [567, 382] width 48 height 13
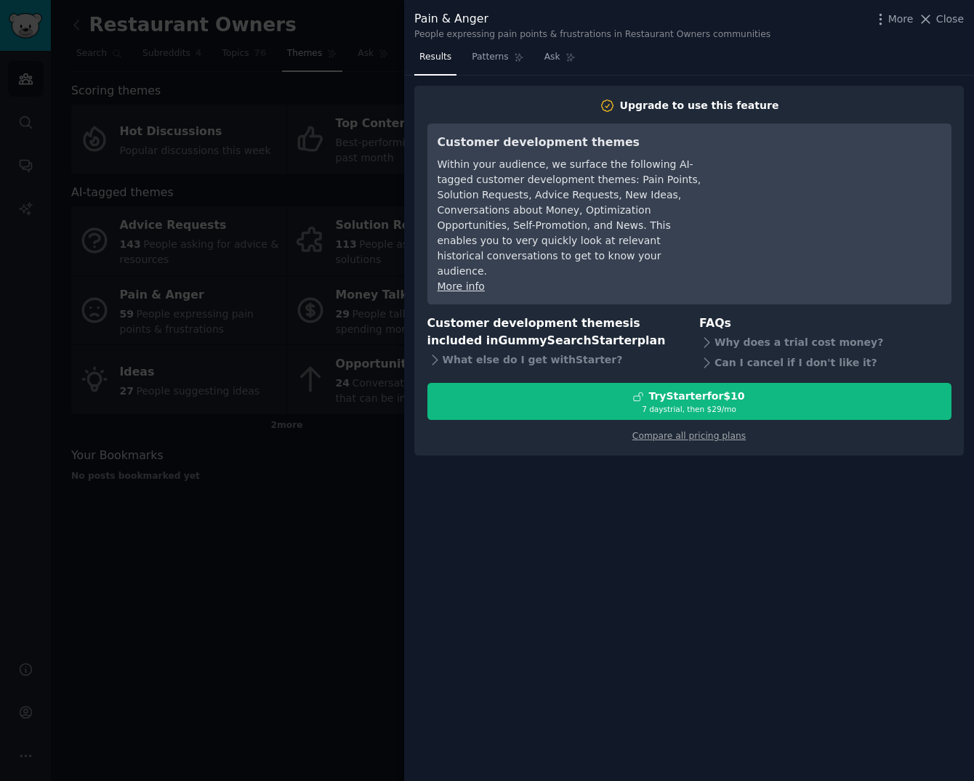
click at [338, 544] on div at bounding box center [487, 390] width 974 height 781
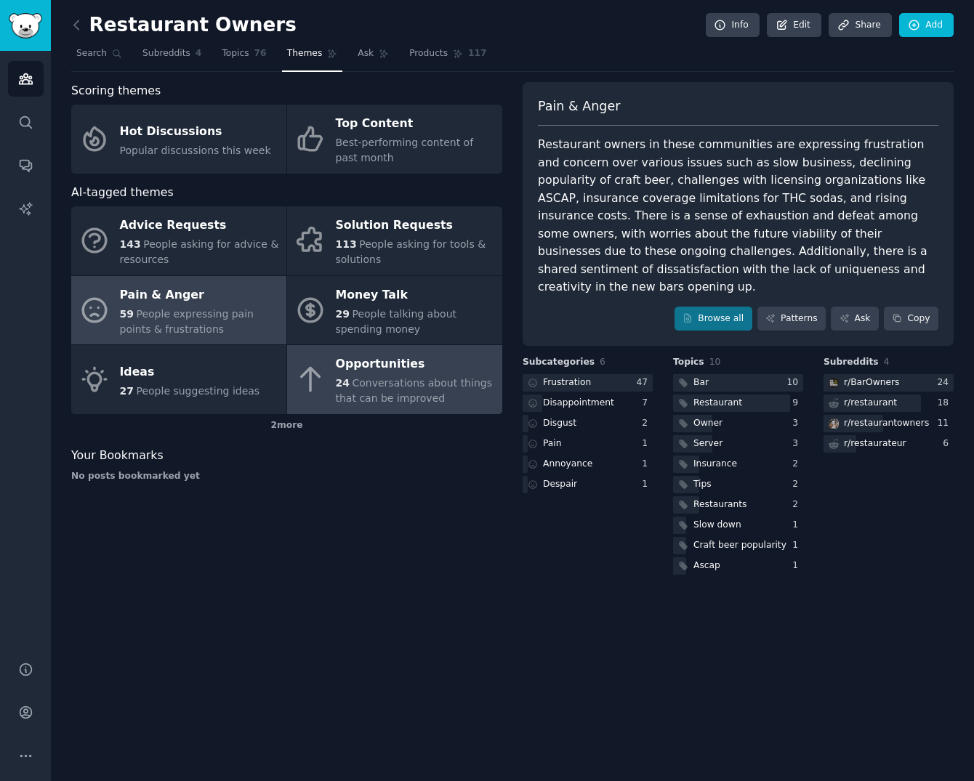
click at [379, 391] on div "24 Conversations about things that can be improved" at bounding box center [415, 391] width 159 height 31
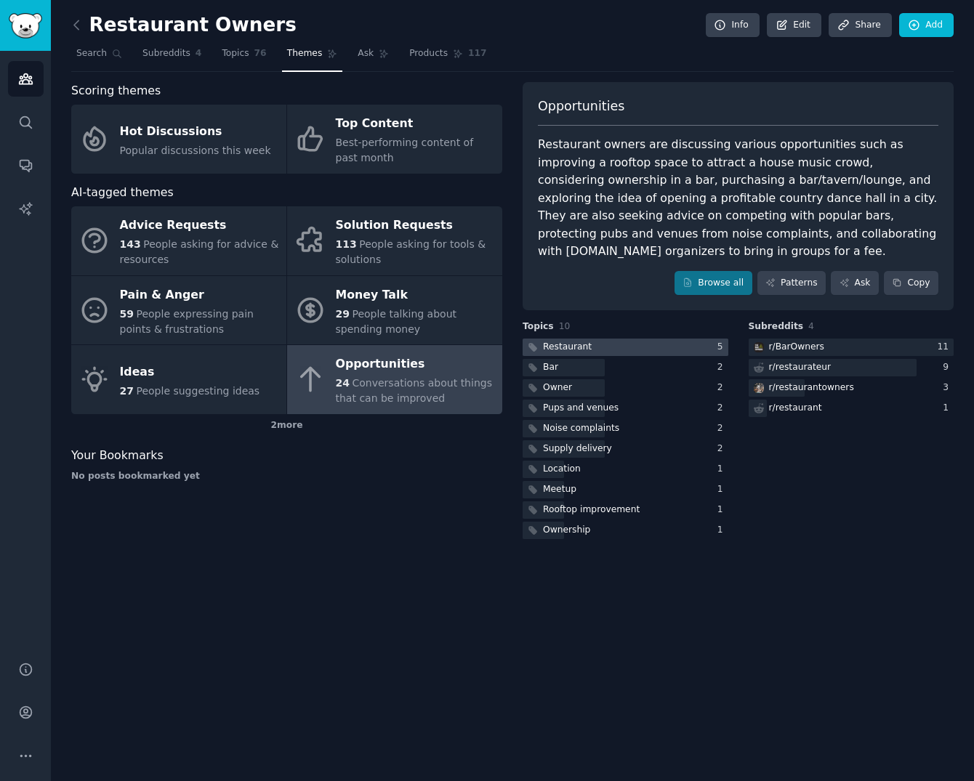
click at [615, 349] on div at bounding box center [625, 348] width 206 height 18
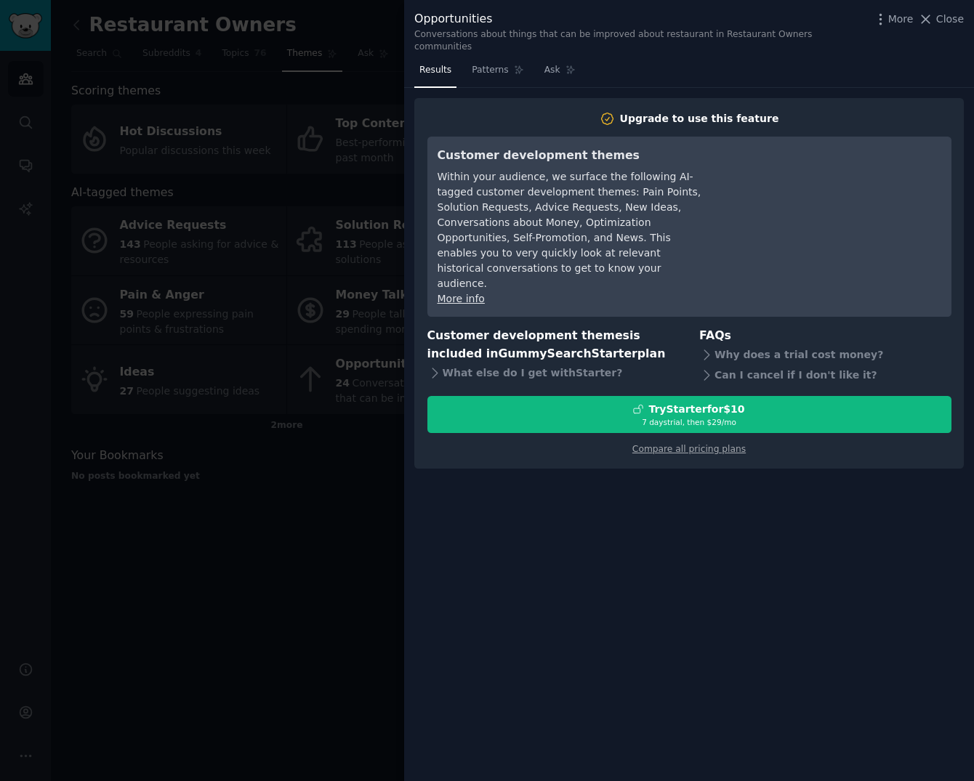
click at [254, 533] on div at bounding box center [487, 390] width 974 height 781
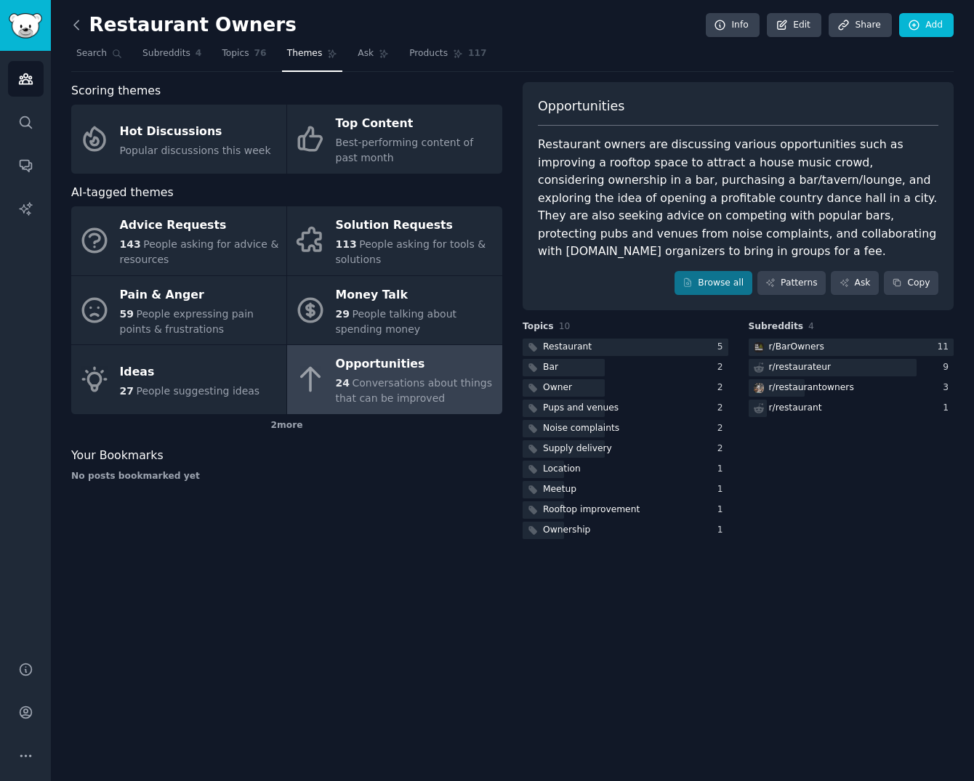
click at [72, 20] on icon at bounding box center [76, 24] width 15 height 15
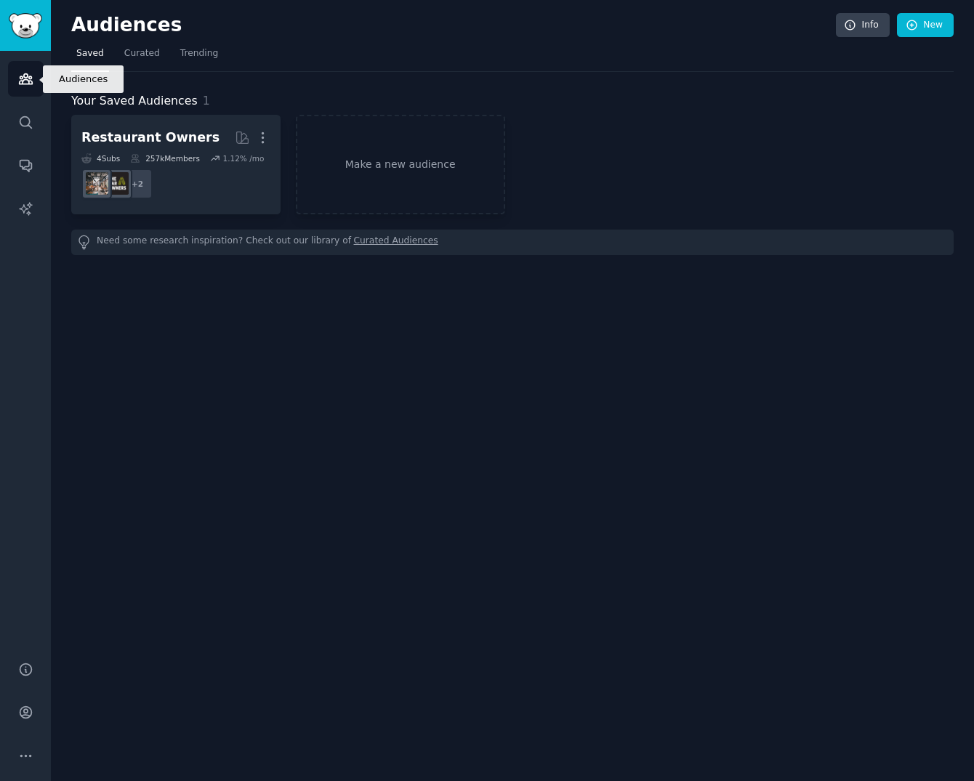
click at [23, 84] on icon "Sidebar" at bounding box center [25, 79] width 13 height 10
click at [29, 206] on icon "Sidebar" at bounding box center [25, 208] width 12 height 12
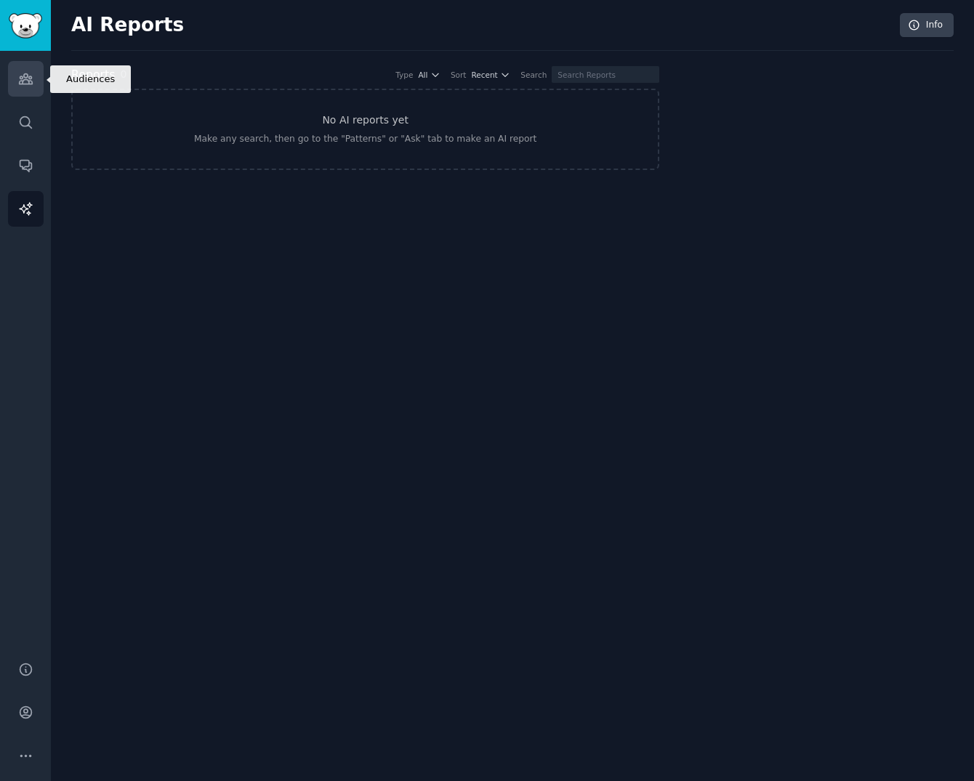
click at [30, 77] on icon "Sidebar" at bounding box center [25, 78] width 15 height 15
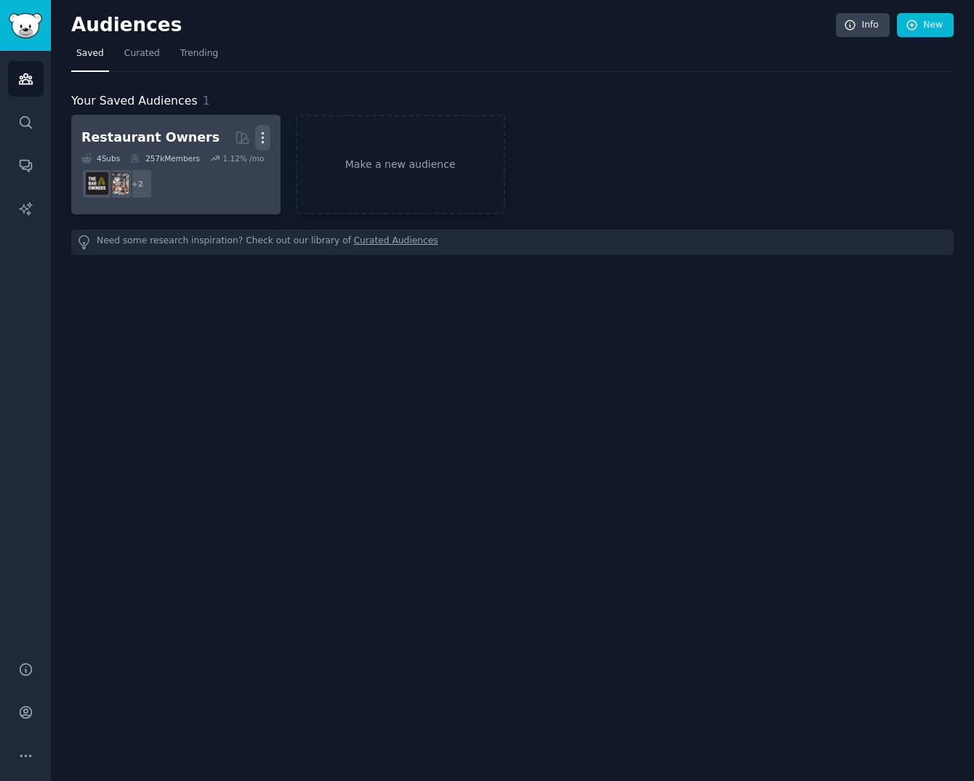
click at [264, 137] on icon "button" at bounding box center [262, 137] width 15 height 15
click at [239, 177] on div "Delete" at bounding box center [212, 168] width 69 height 31
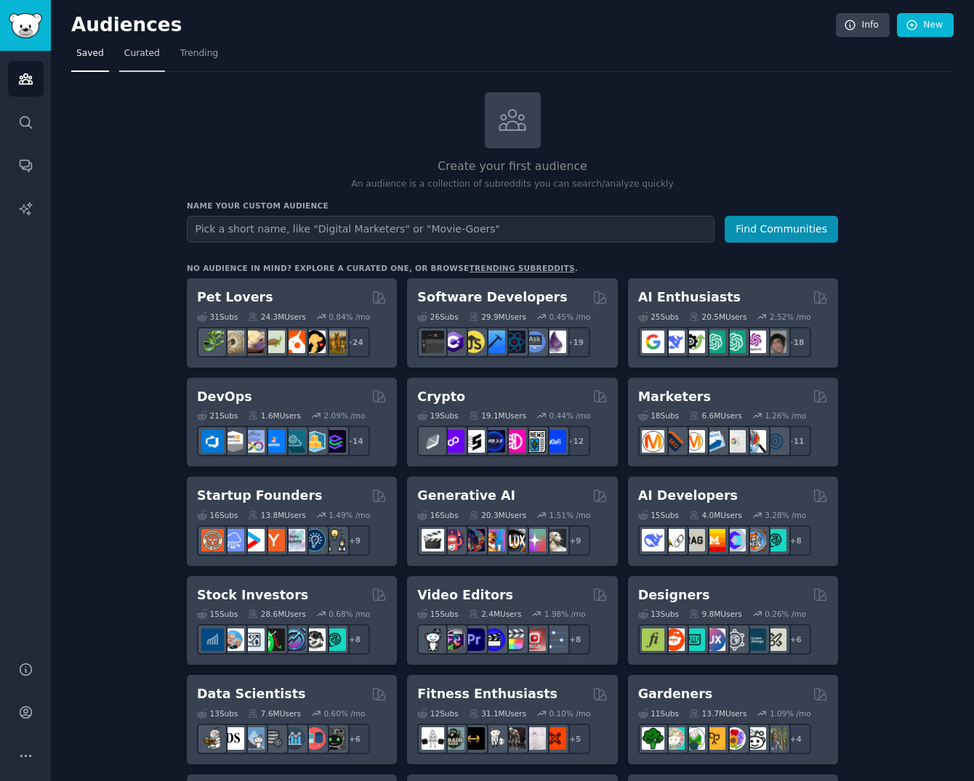
click at [150, 49] on span "Curated" at bounding box center [142, 53] width 36 height 13
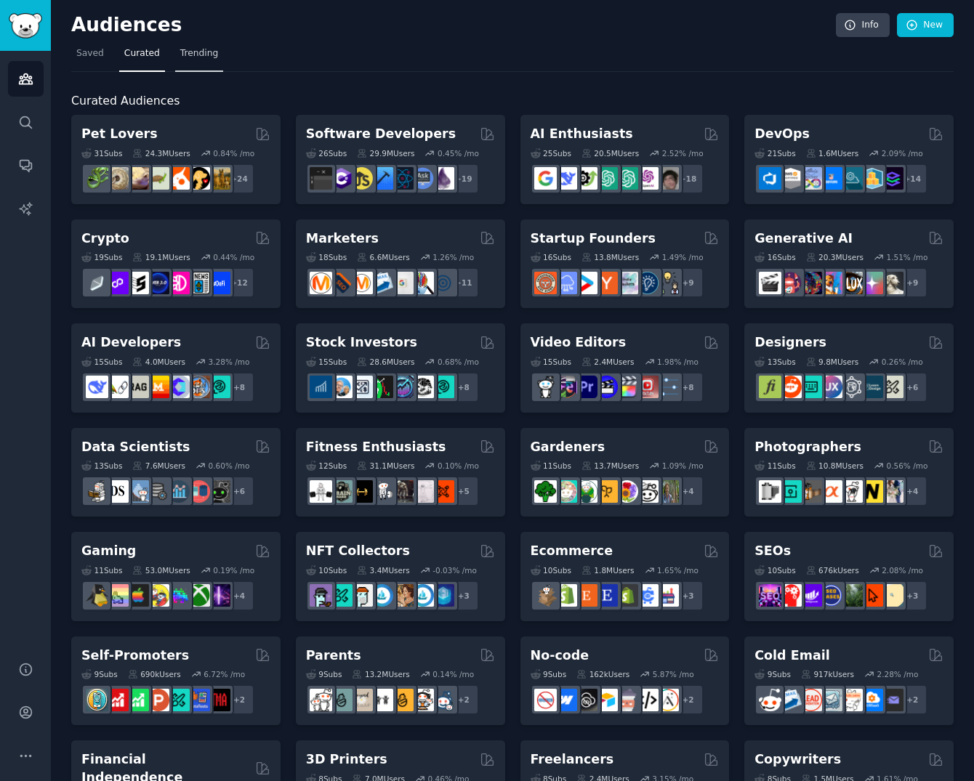
click at [201, 55] on span "Trending" at bounding box center [199, 53] width 38 height 13
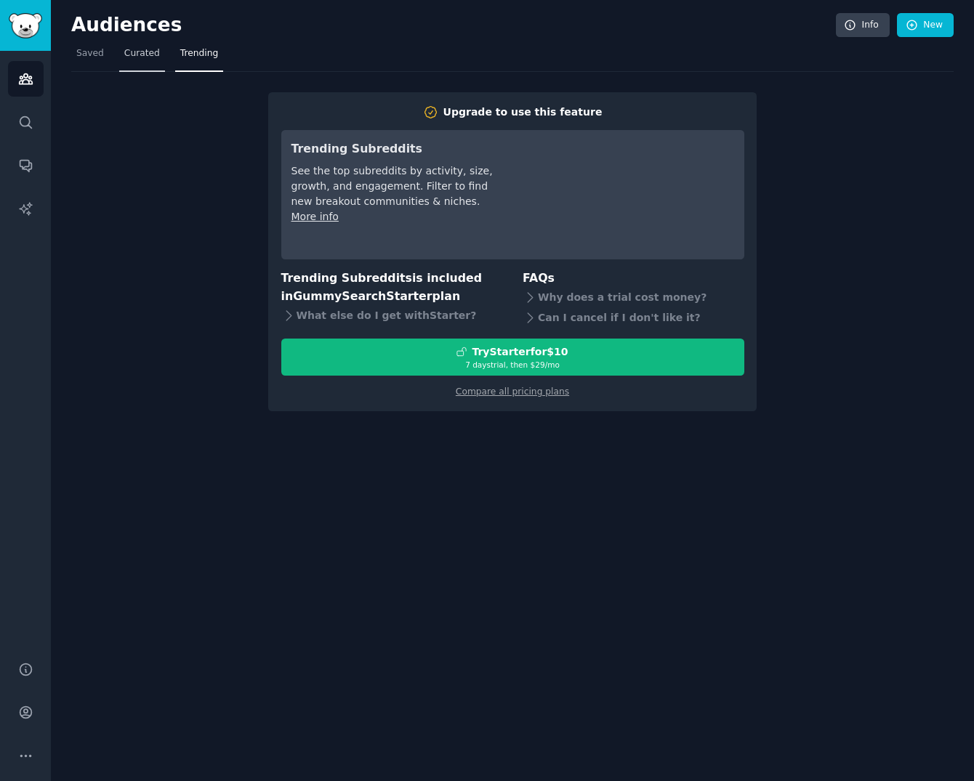
click at [138, 54] on span "Curated" at bounding box center [142, 53] width 36 height 13
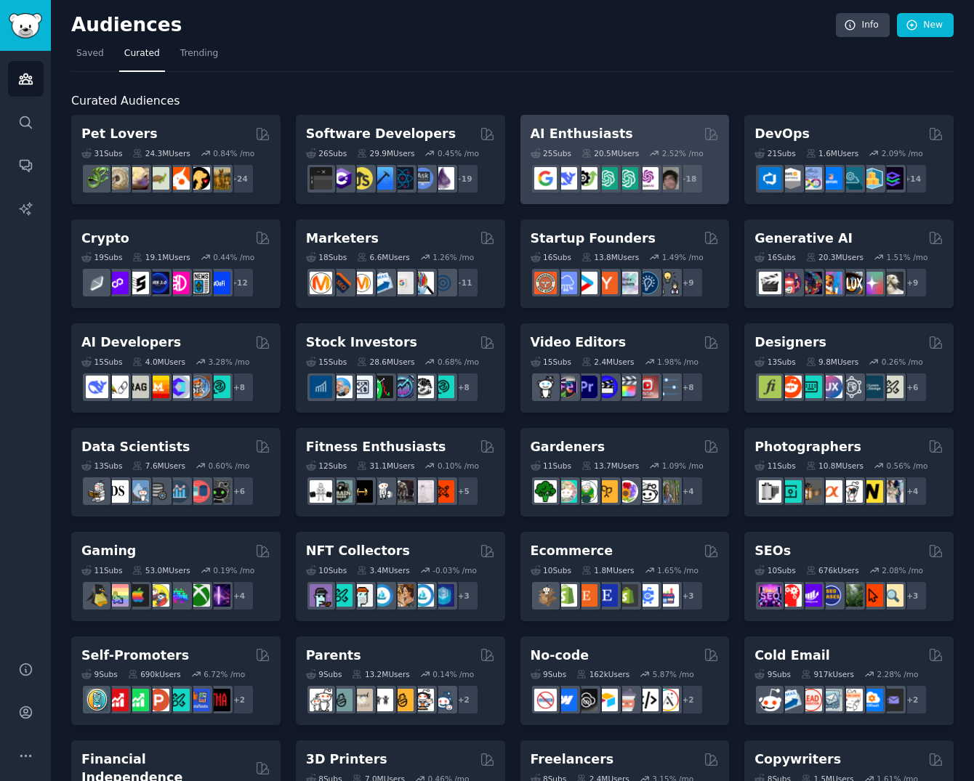
click at [552, 136] on h2 "AI Enthusiasts" at bounding box center [581, 134] width 102 height 18
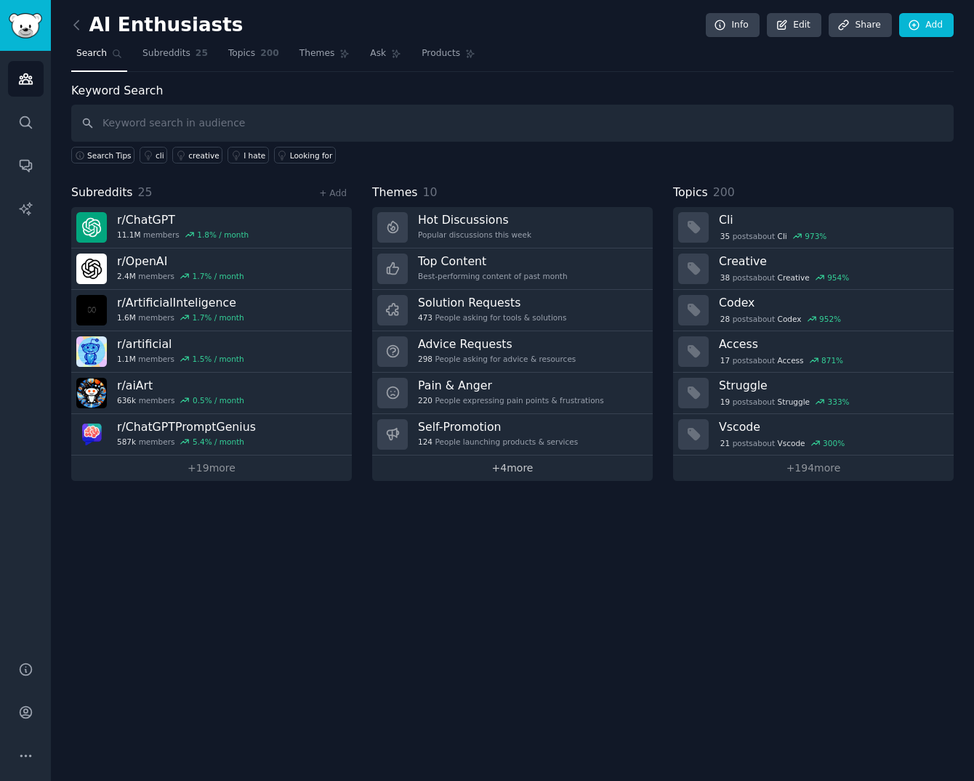
click at [473, 473] on link "+ 4 more" at bounding box center [512, 468] width 280 height 25
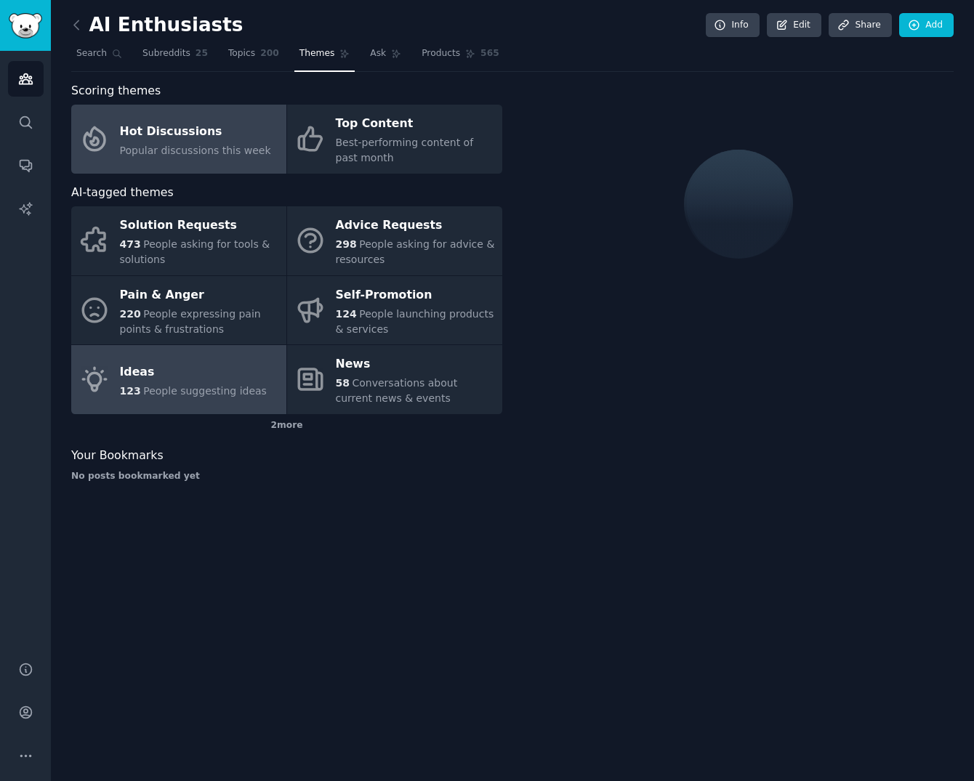
click at [232, 397] on div "123 People suggesting ideas" at bounding box center [193, 391] width 147 height 15
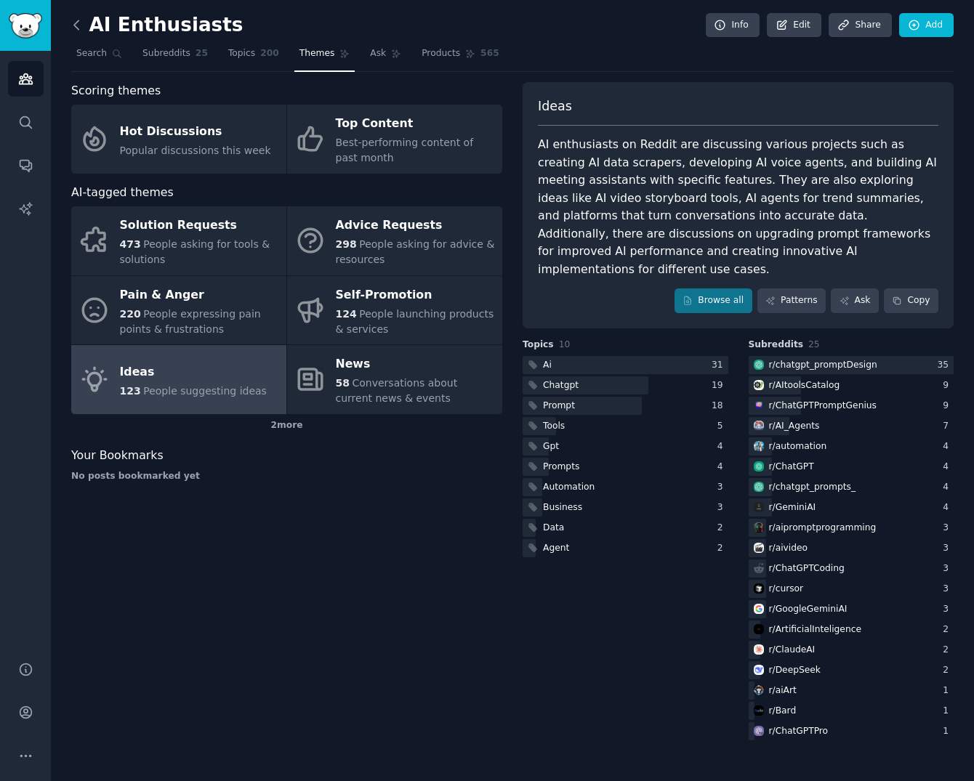
click at [73, 26] on icon at bounding box center [76, 24] width 15 height 15
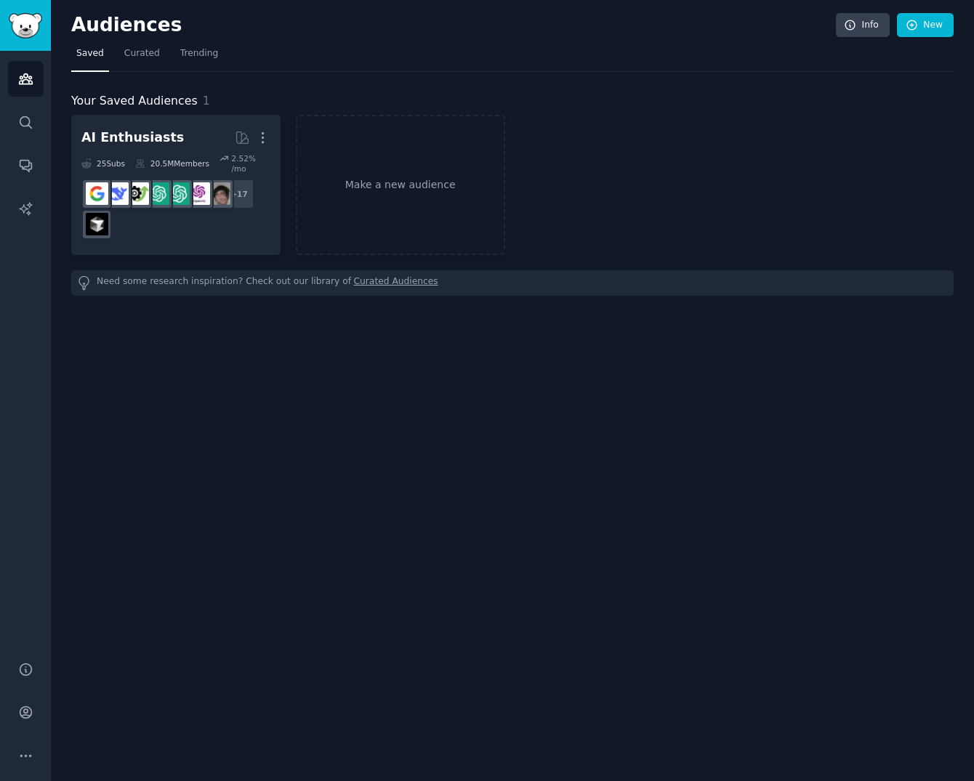
click at [73, 26] on h2 "Audiences" at bounding box center [453, 25] width 764 height 23
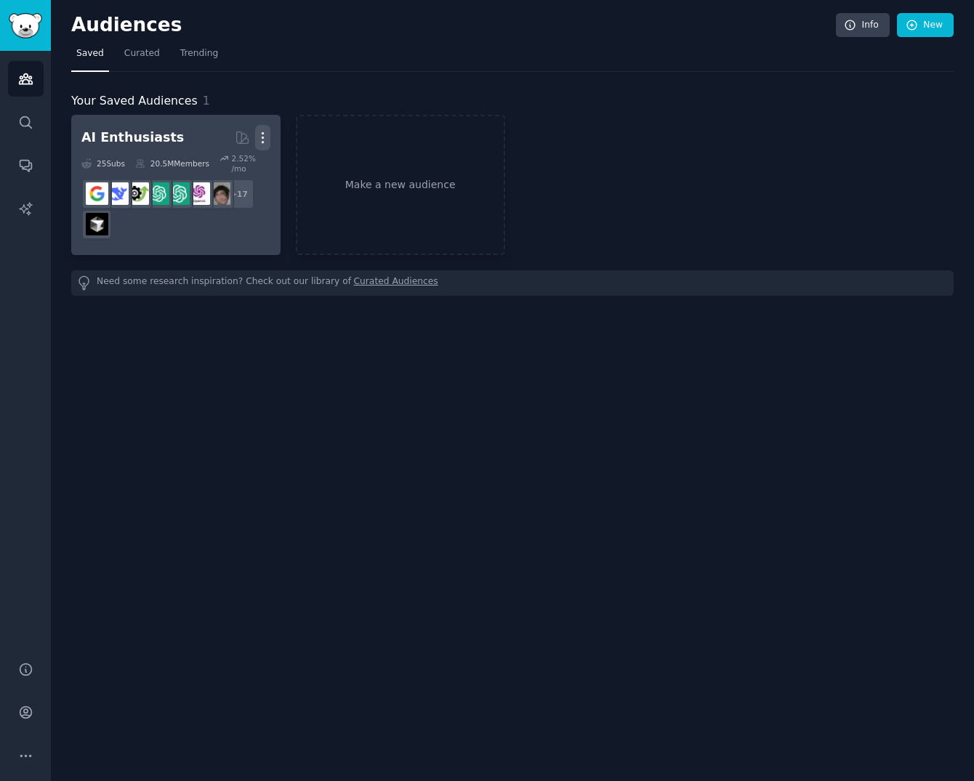
click at [267, 135] on icon "button" at bounding box center [262, 137] width 15 height 15
click at [238, 176] on div "Delete" at bounding box center [212, 168] width 69 height 31
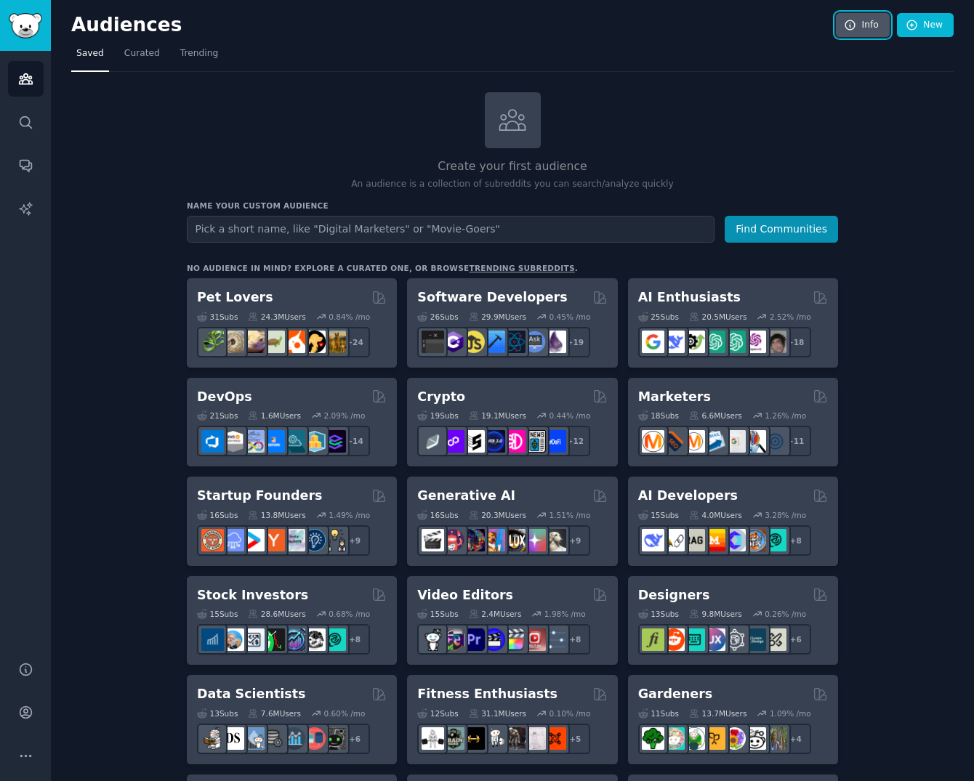
click at [859, 23] on link "Info" at bounding box center [862, 25] width 54 height 25
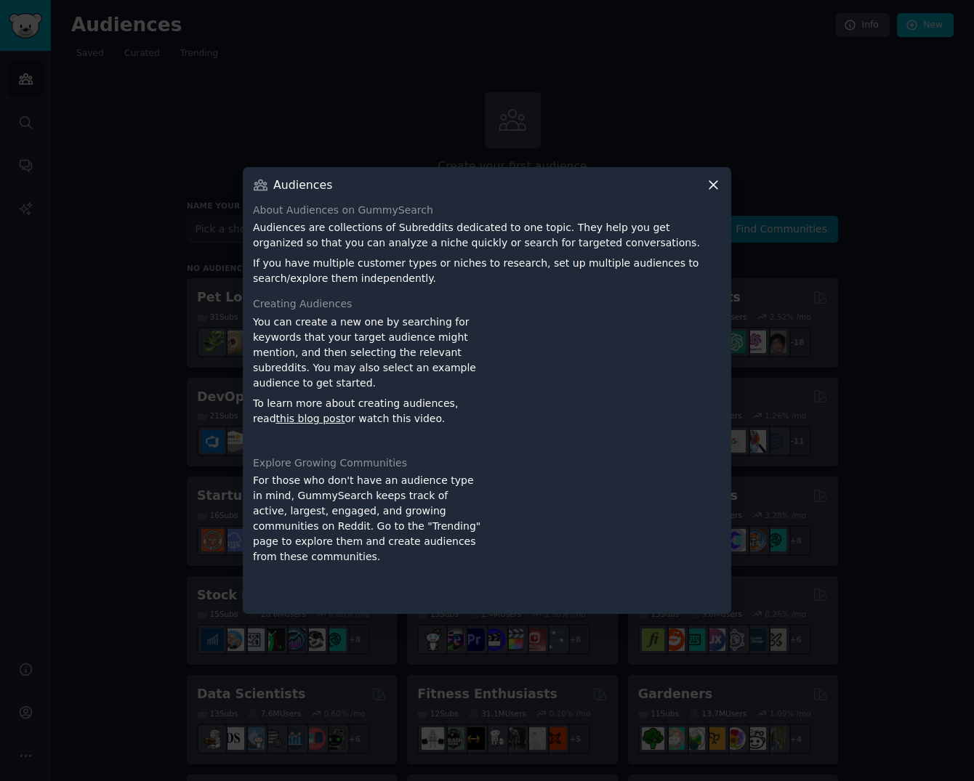
click at [709, 181] on icon at bounding box center [713, 185] width 8 height 8
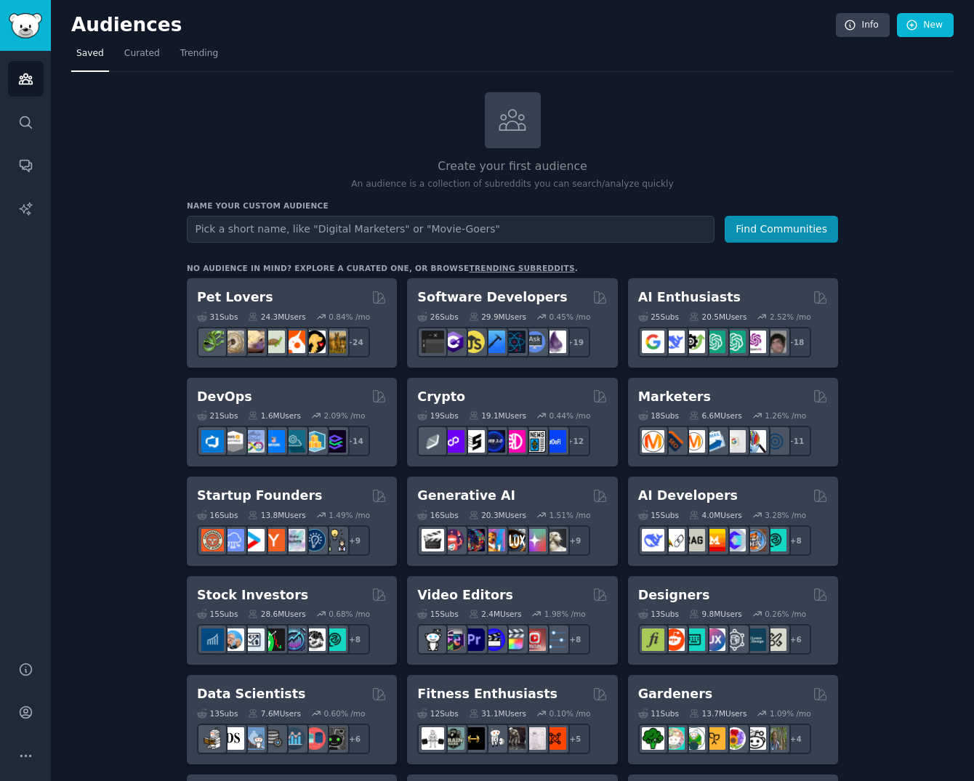
click at [517, 126] on icon at bounding box center [512, 120] width 31 height 31
click at [346, 133] on div "Create your first audience An audience is a collection of subreddits you can se…" at bounding box center [512, 141] width 651 height 99
click at [144, 56] on span "Curated" at bounding box center [142, 53] width 36 height 13
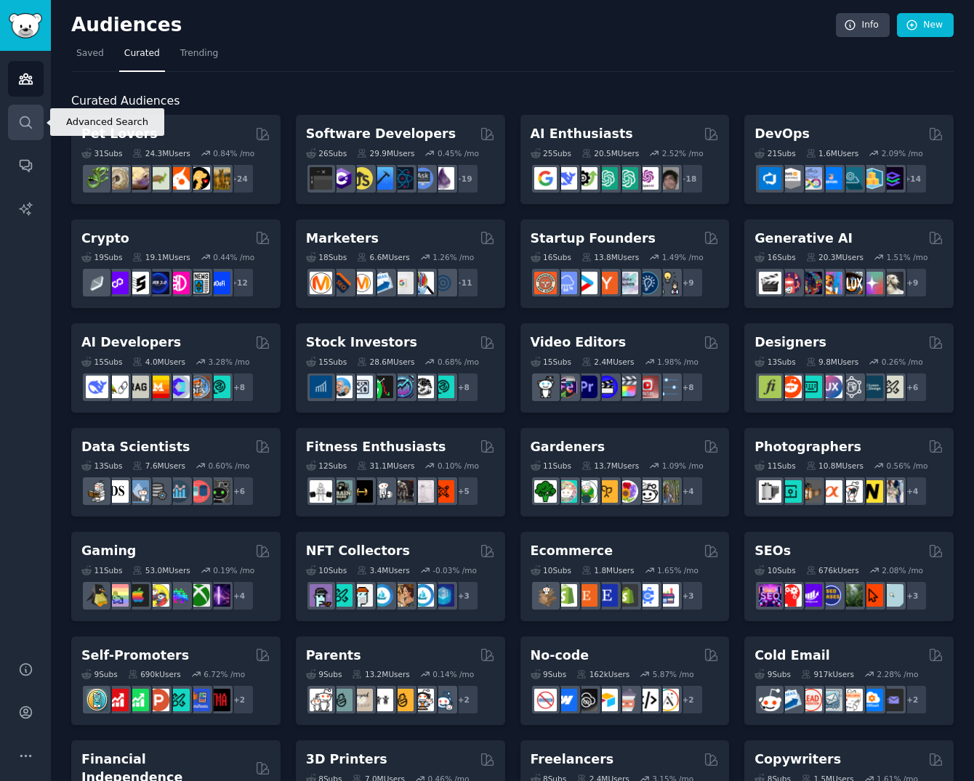
click at [31, 126] on icon "Sidebar" at bounding box center [25, 122] width 15 height 15
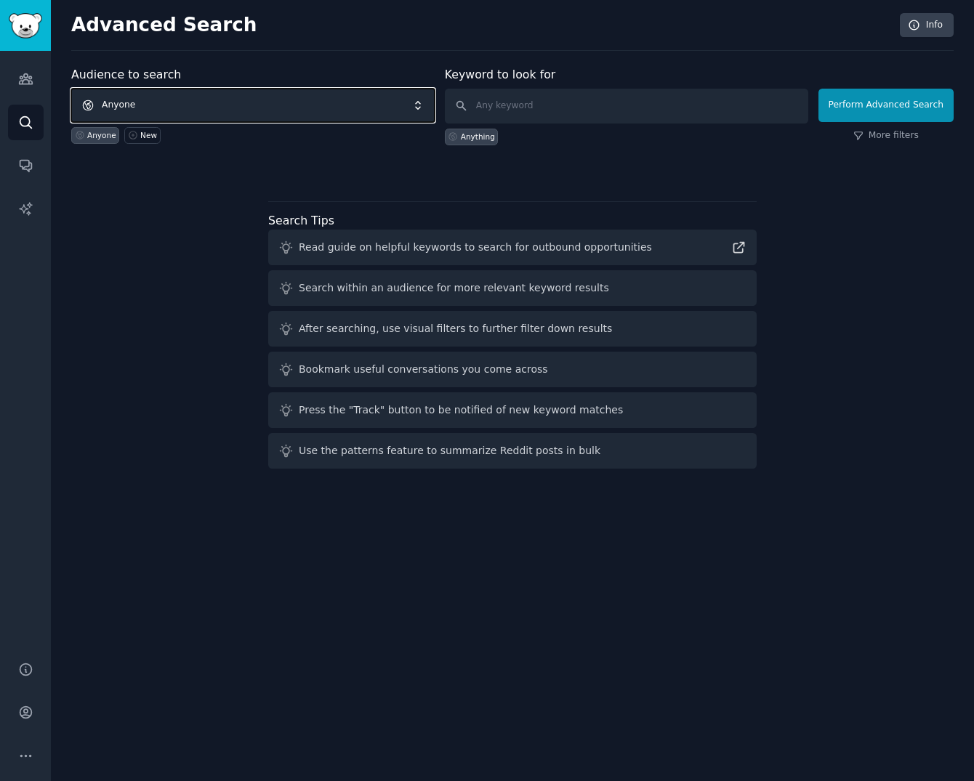
click at [267, 106] on span "Anyone" at bounding box center [252, 105] width 363 height 33
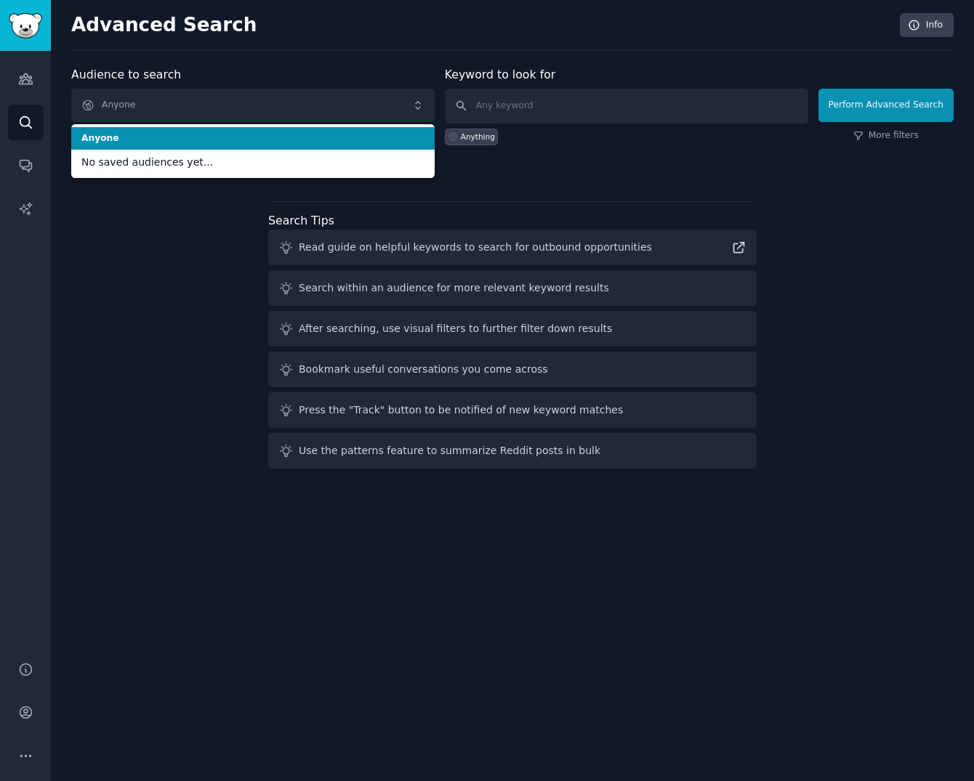
click at [247, 141] on span "Anyone" at bounding box center [252, 138] width 343 height 13
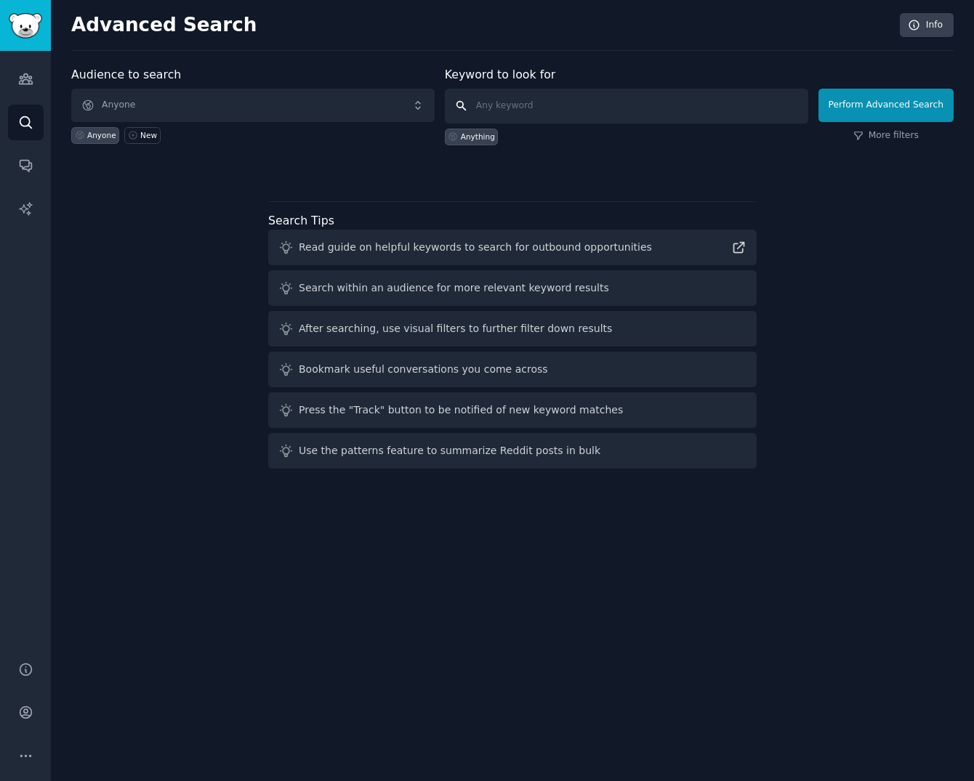
click at [544, 116] on input "text" at bounding box center [626, 106] width 363 height 35
type input "i"
type input "c"
type input "would be good"
click at [899, 108] on button "Perform Advanced Search" at bounding box center [885, 105] width 135 height 33
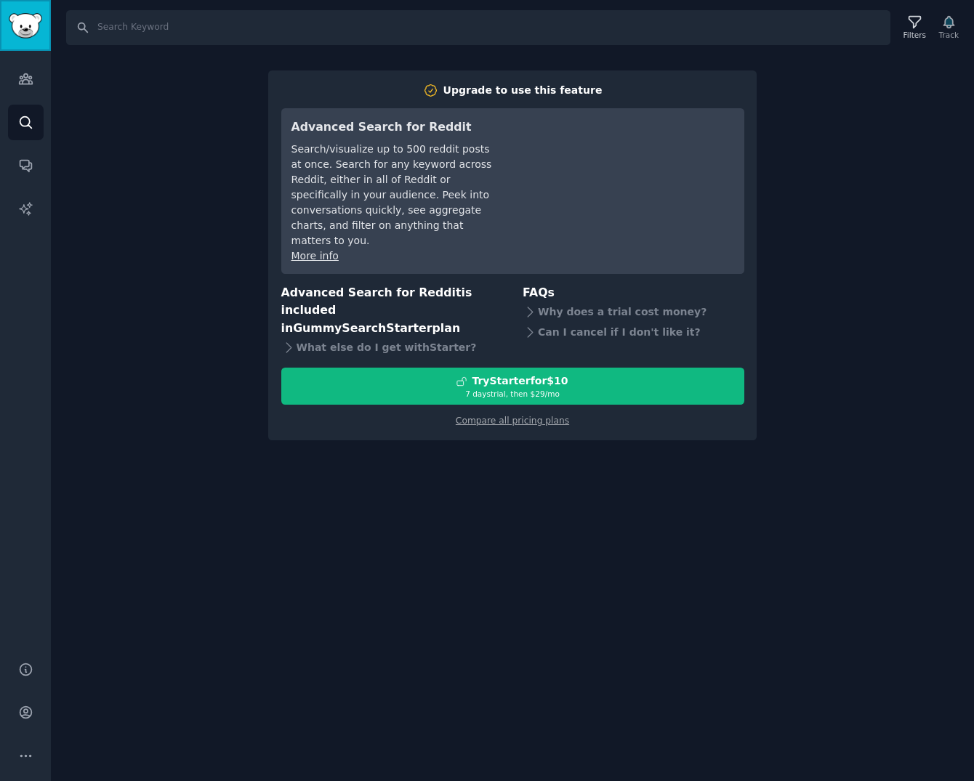
click at [28, 32] on img "Sidebar" at bounding box center [25, 25] width 33 height 25
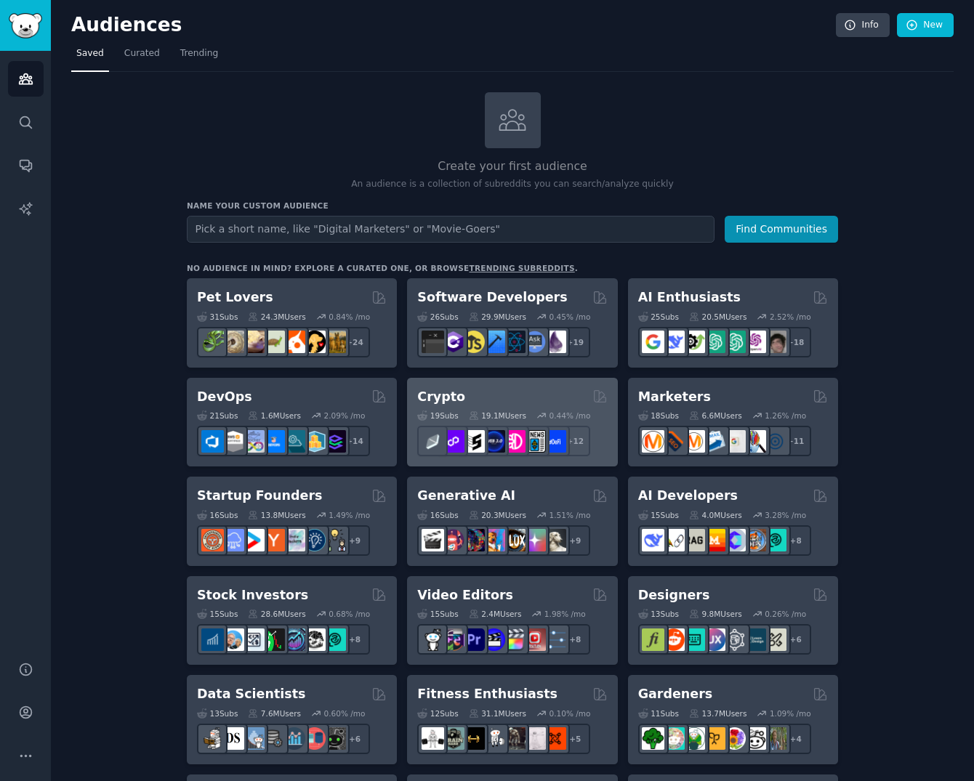
click at [527, 407] on div "19 Sub s 19.1M Users 0.44 % /mo r/defiblockchain + 12" at bounding box center [512, 430] width 190 height 51
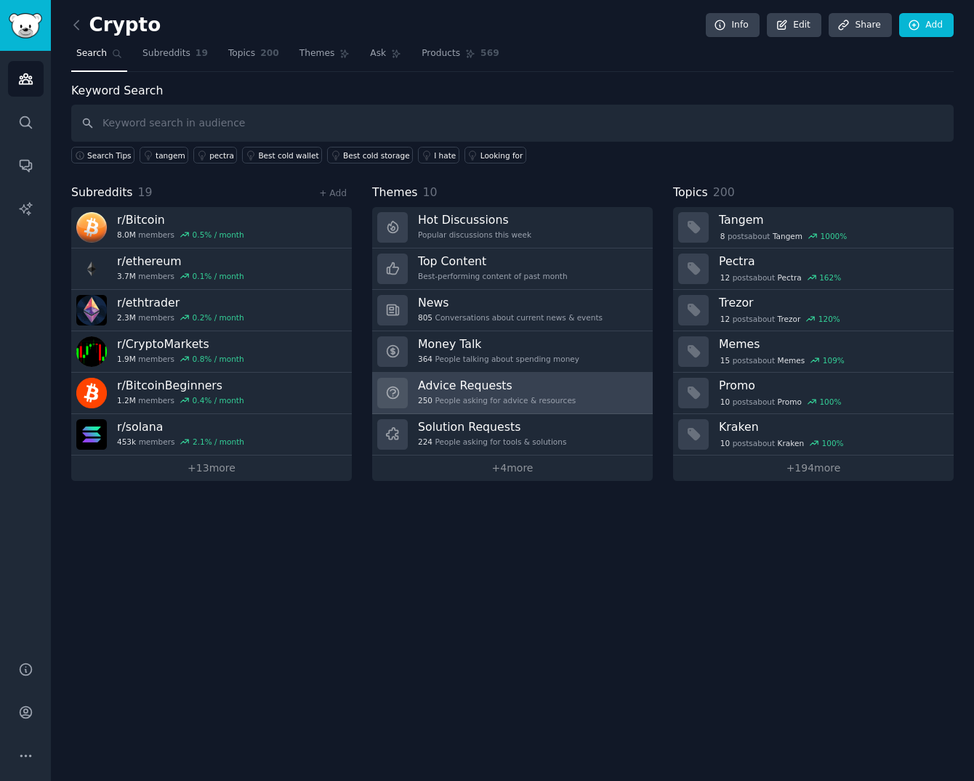
click at [523, 396] on div "250 People asking for advice & resources" at bounding box center [497, 400] width 158 height 10
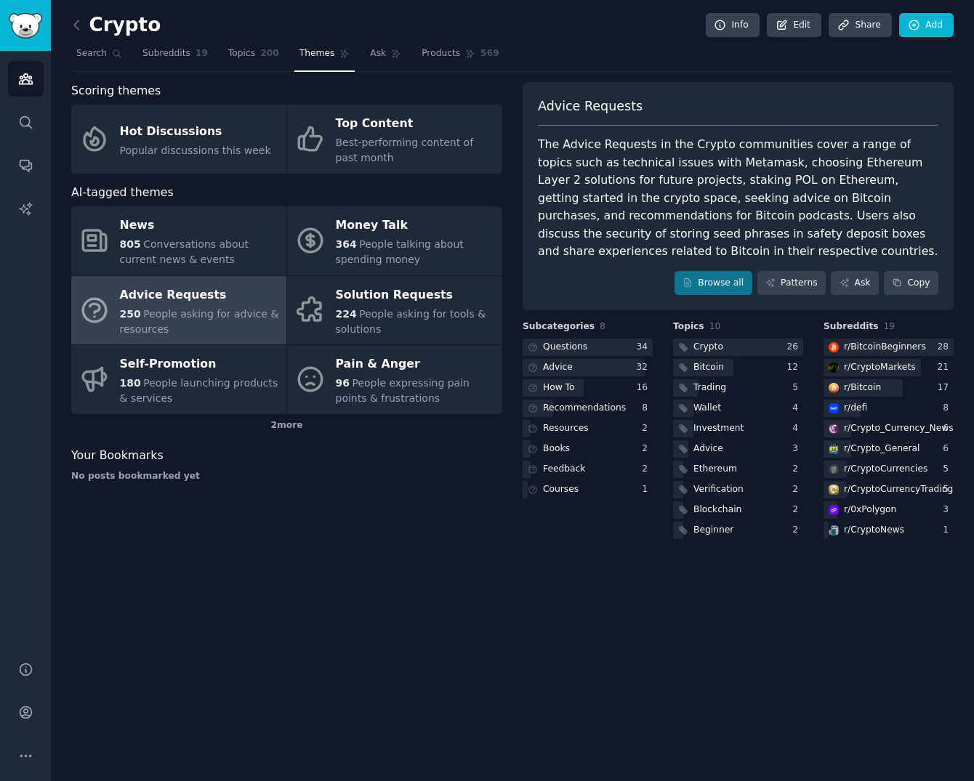
click at [68, 21] on div "Crypto Info Edit Share Add Search Subreddits 19 Topics 200 Themes Ask Products …" at bounding box center [512, 390] width 923 height 781
click at [76, 25] on icon at bounding box center [76, 24] width 15 height 15
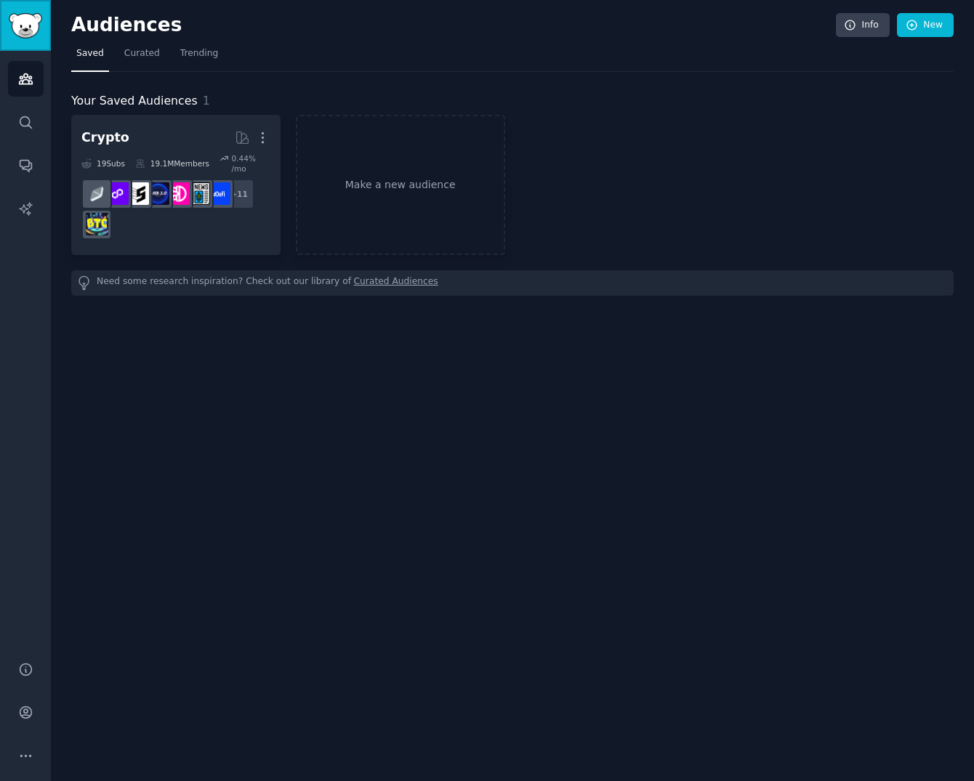
click at [32, 20] on img "Sidebar" at bounding box center [25, 25] width 33 height 25
